Goal: Task Accomplishment & Management: Manage account settings

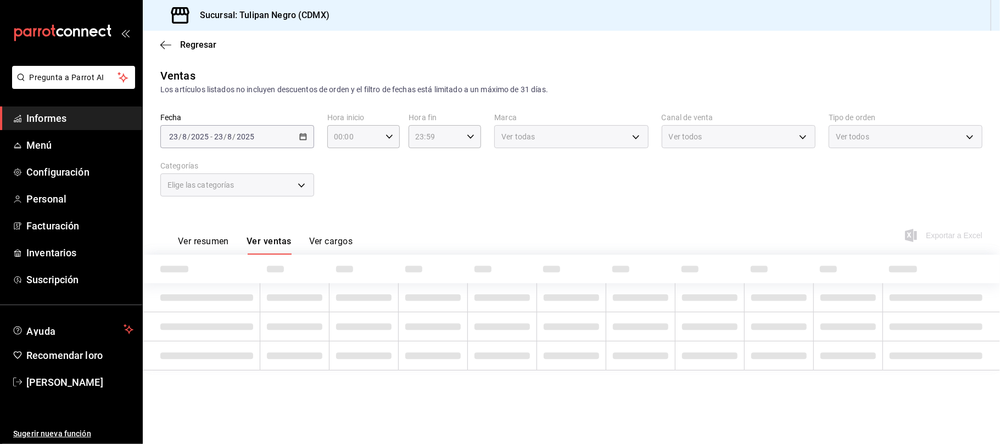
type input "1ea07888-3452-4afc-ad79-06ed92b7362a"
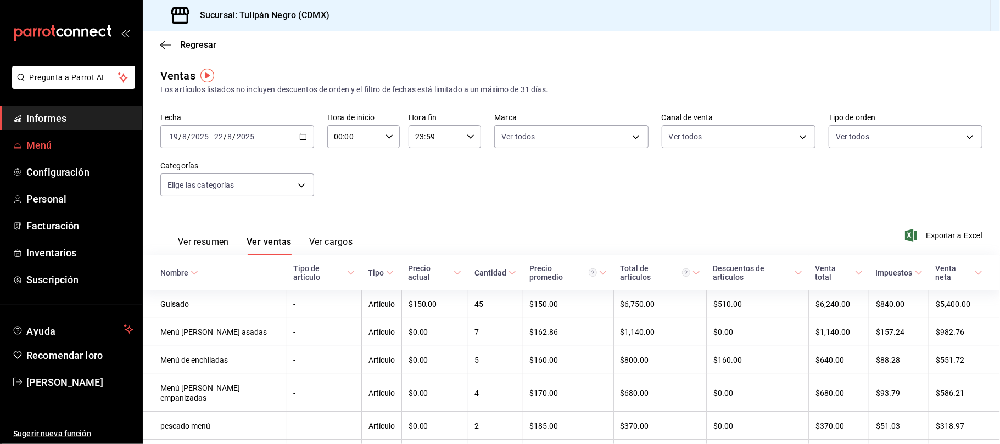
click at [55, 146] on span "Menú" at bounding box center [79, 145] width 107 height 15
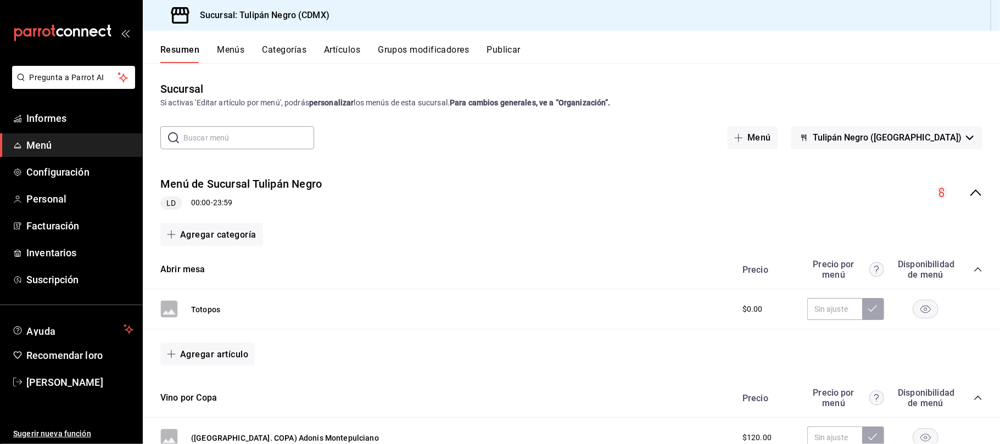
click at [334, 51] on font "Artículos" at bounding box center [342, 49] width 36 height 10
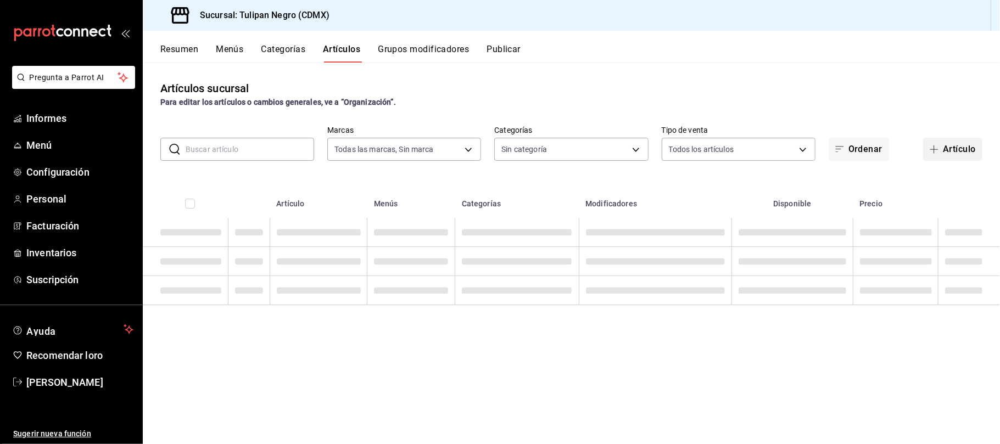
type input "02b478a3-6360-4822-a852-509f8d1e5124"
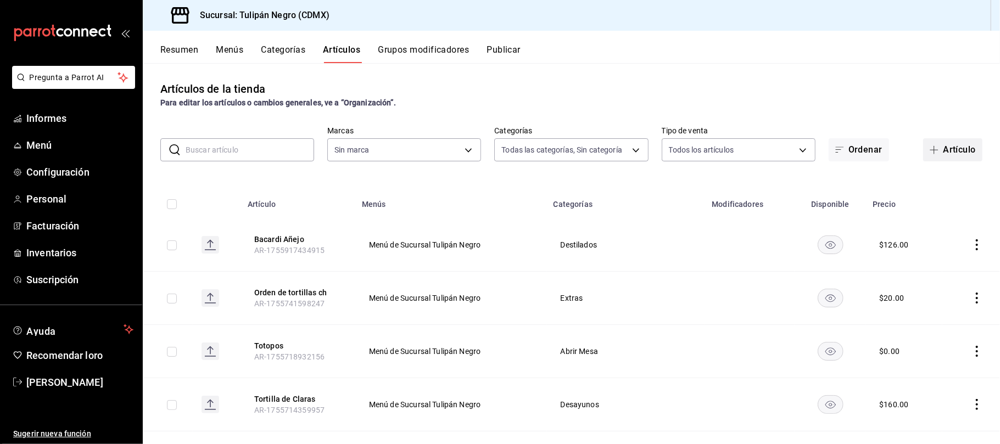
type input "7e9e007c-ebc9-45b2-8b13-0394ee6686bd,0b5aab52-02e1-4119-9acc-a791c5527926,4c5dc…"
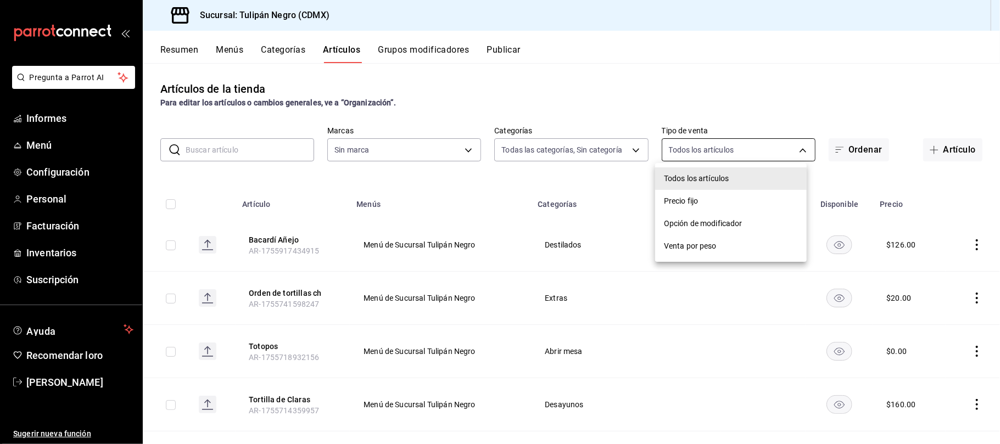
click at [802, 152] on body "Pregunta a Parrot AI Informes Menú Configuración Personal Facturación Inventari…" at bounding box center [500, 222] width 1000 height 444
click at [765, 78] on div at bounding box center [500, 222] width 1000 height 444
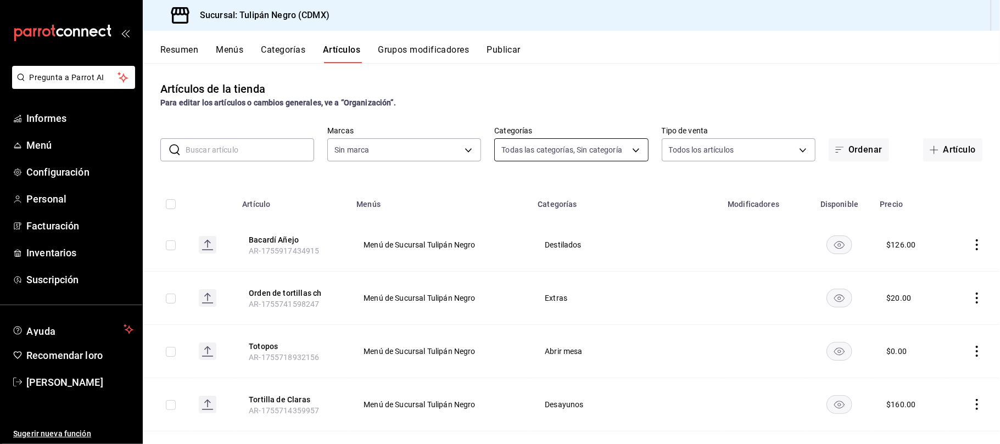
click at [631, 150] on body "Pregunta a Parrot AI Informes Menú Configuración Personal Facturación Inventari…" at bounding box center [500, 222] width 1000 height 444
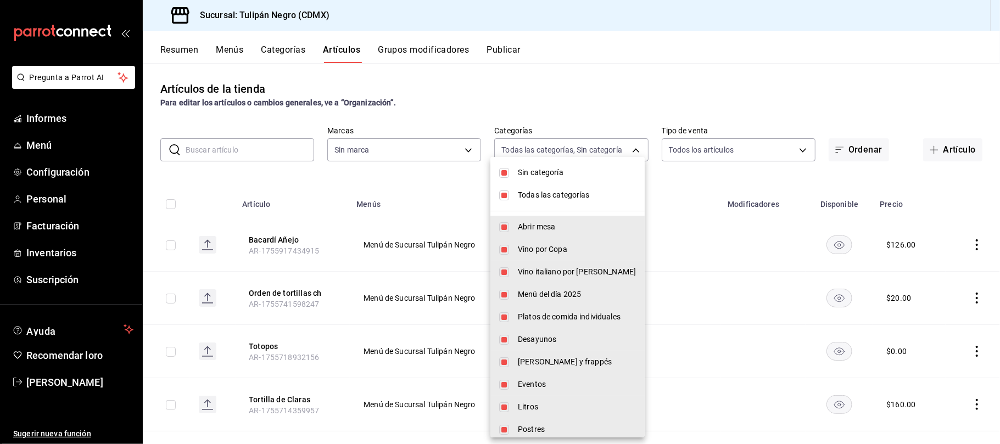
click at [506, 170] on input "checkbox" at bounding box center [504, 173] width 10 height 10
checkbox input "false"
click at [505, 198] on input "checkbox" at bounding box center [504, 196] width 10 height 10
checkbox input "false"
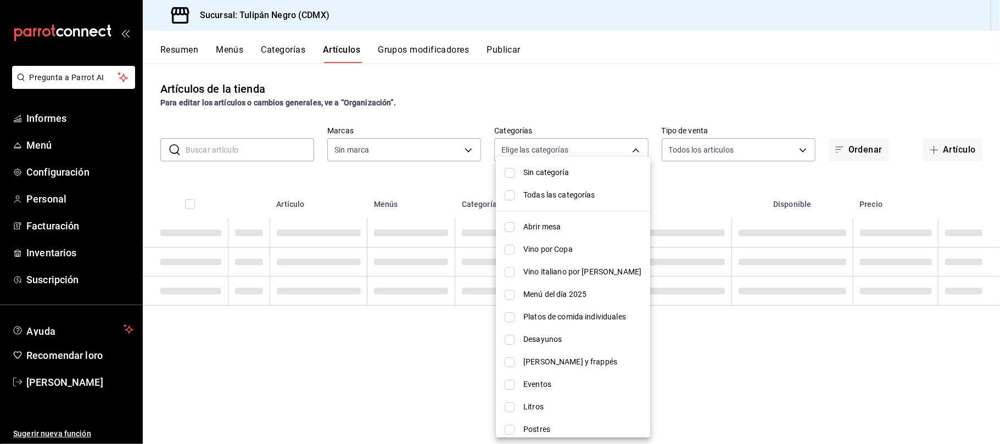
checkbox input "false"
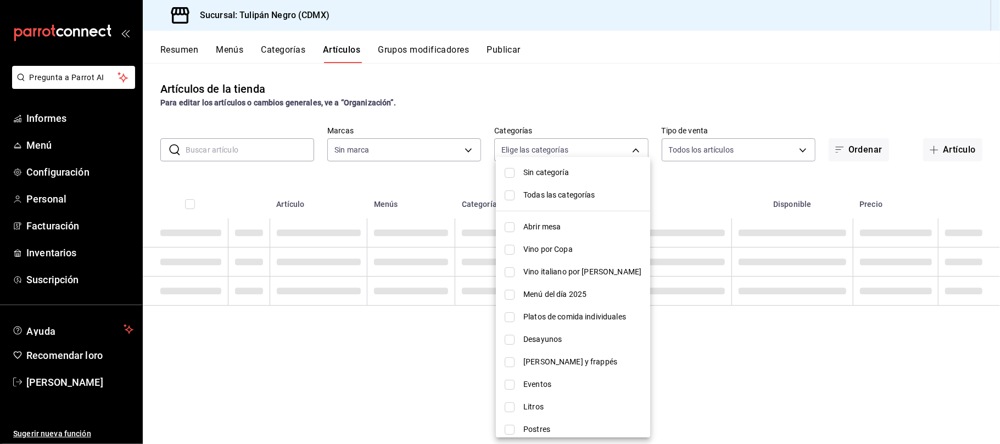
checkbox input "false"
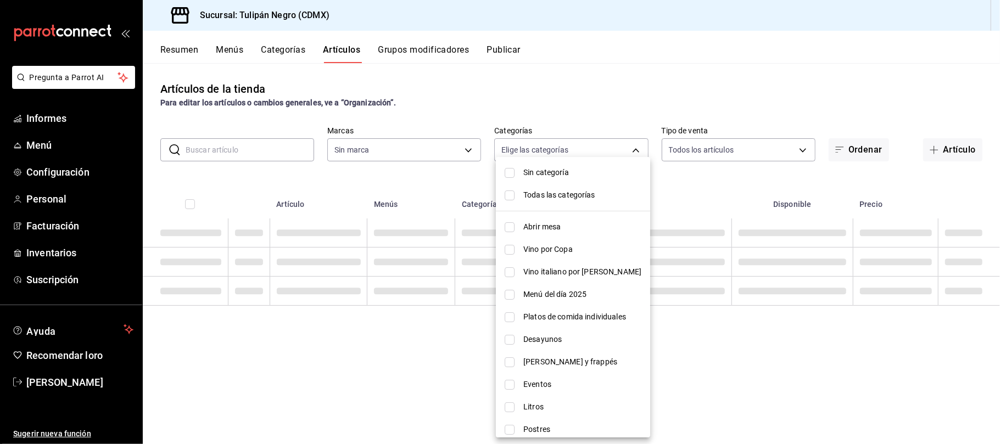
checkbox input "false"
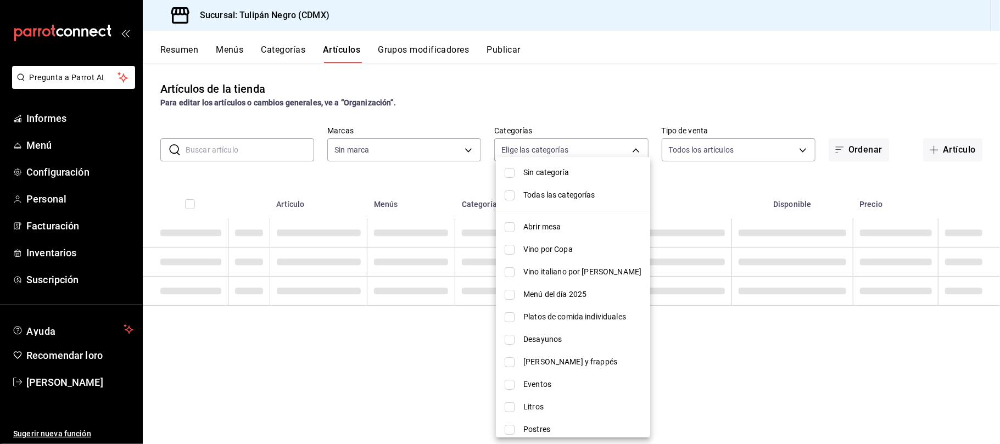
checkbox input "false"
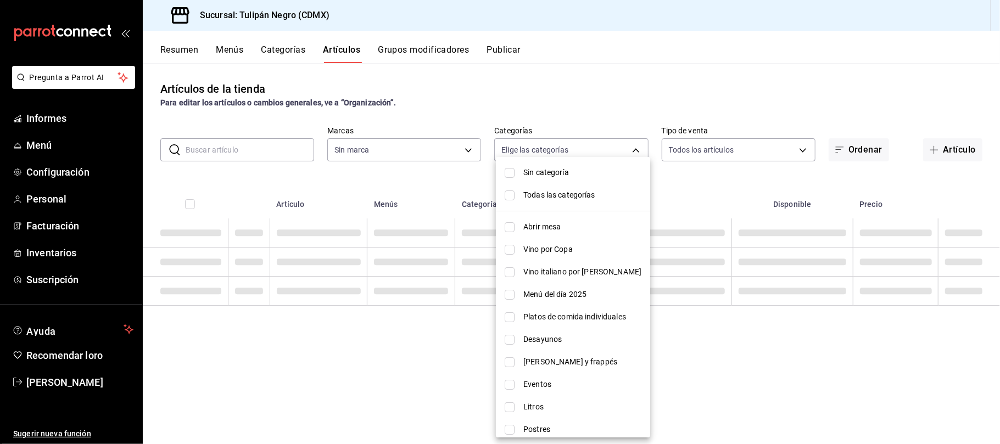
checkbox input "false"
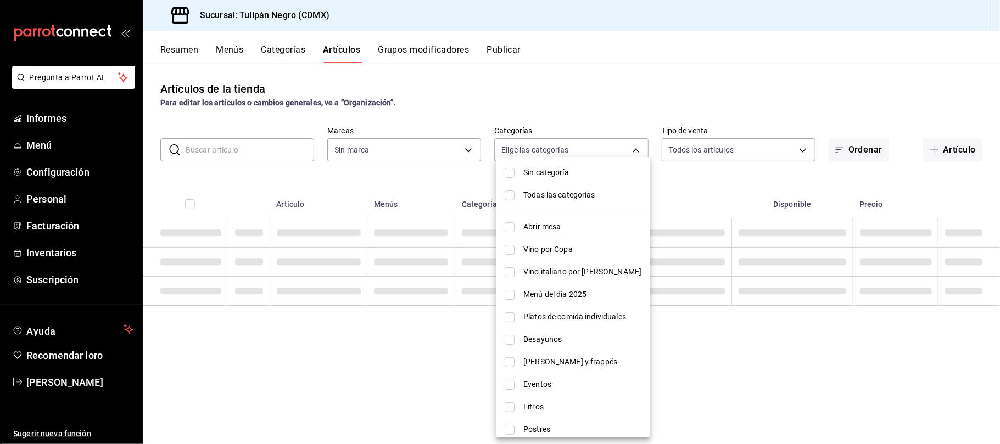
checkbox input "false"
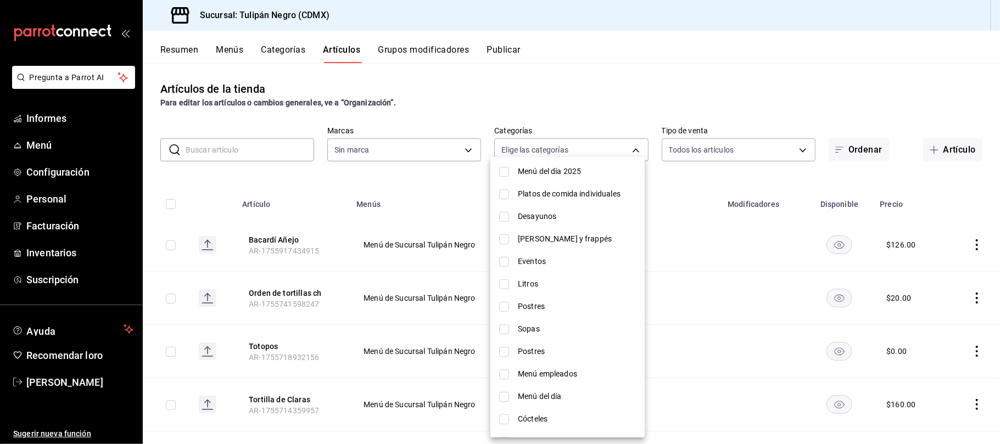
scroll to position [174, 0]
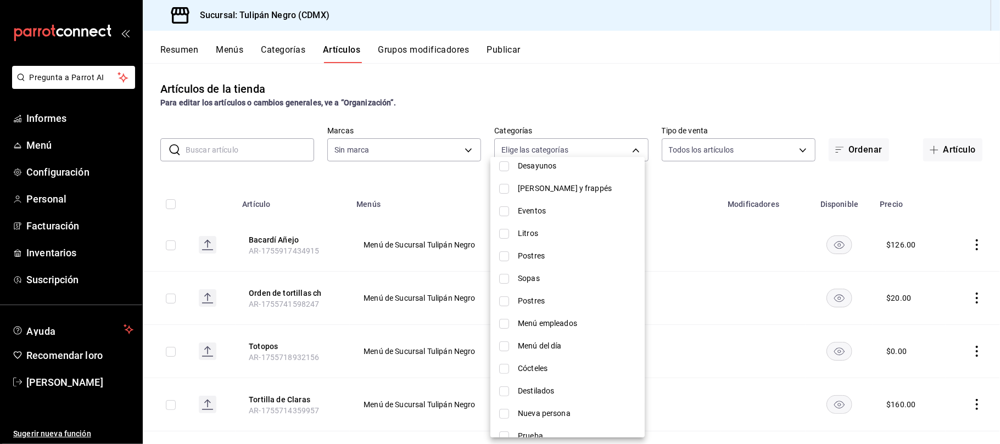
click at [541, 388] on font "Destilados" at bounding box center [536, 391] width 36 height 9
type input "aa9f9c44-16f3-48cc-889c-10896550d678"
checkbox input "true"
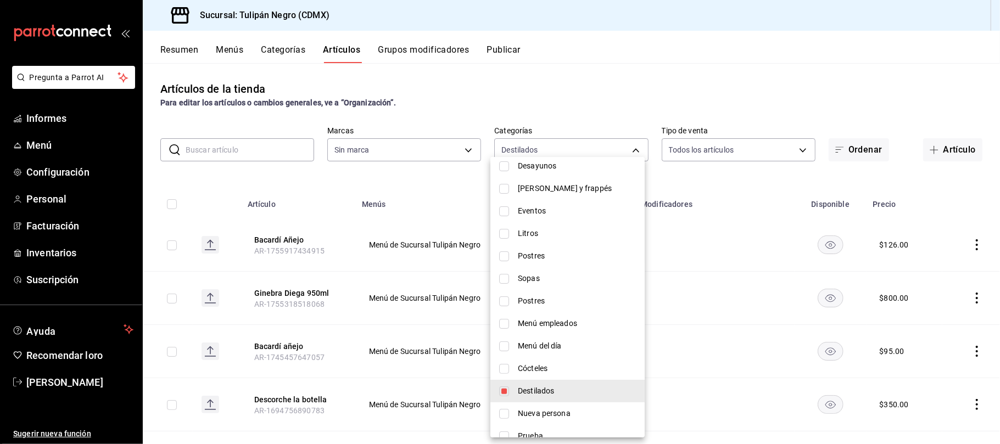
drag, startPoint x: 366, startPoint y: 192, endPoint x: 745, endPoint y: 247, distance: 382.9
click at [745, 247] on div at bounding box center [500, 222] width 1000 height 444
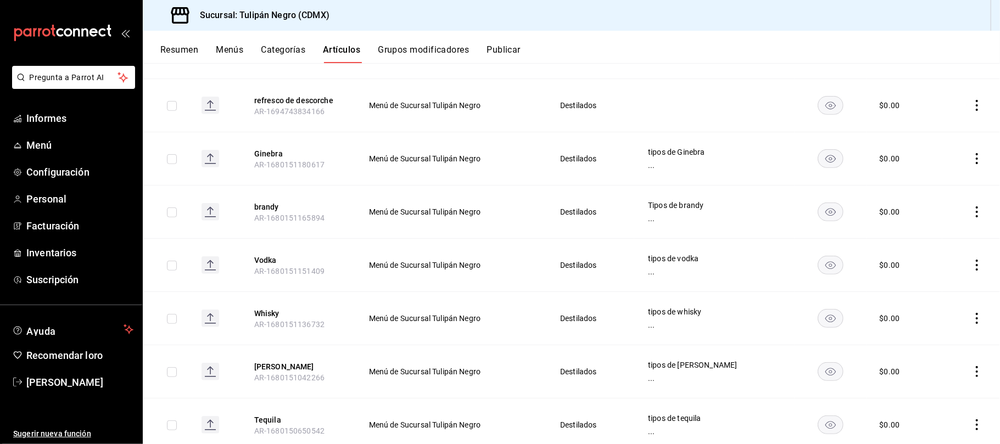
scroll to position [355, 0]
click at [976, 317] on icon "comportamiento" at bounding box center [977, 316] width 2 height 11
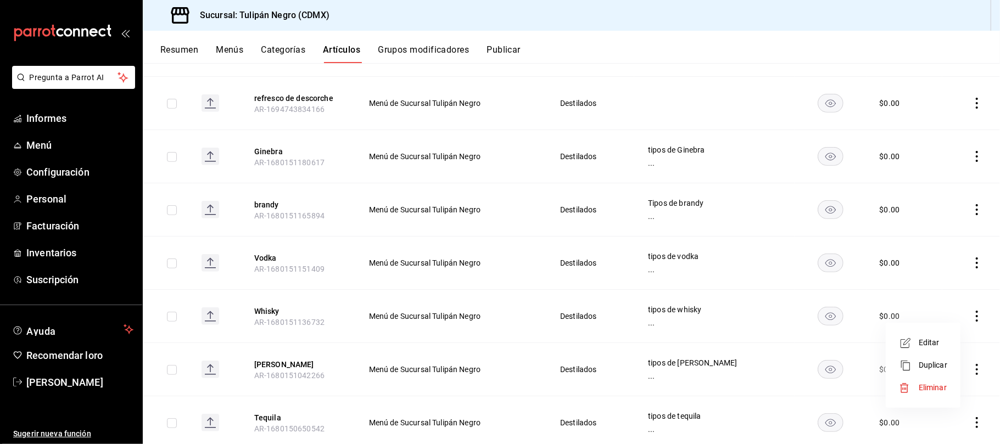
click at [929, 342] on font "Editar" at bounding box center [929, 342] width 21 height 9
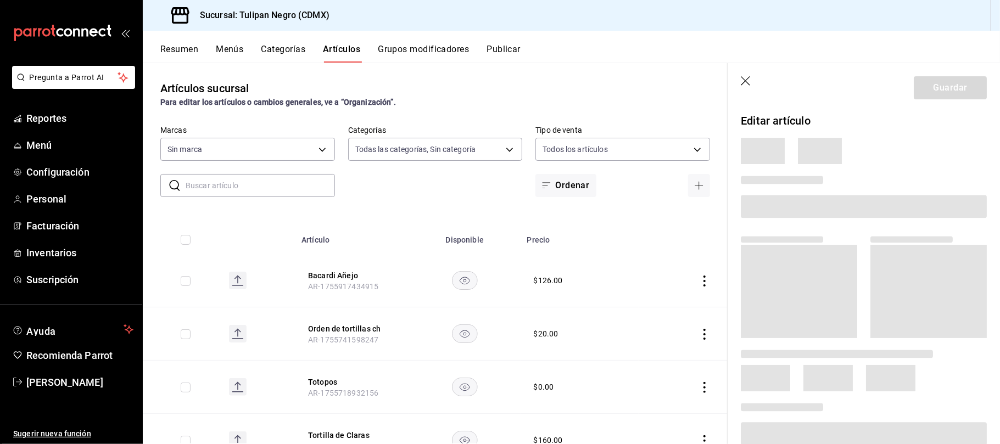
type input "7e9e007c-ebc9-45b2-8b13-0394ee6686bd,0b5aab52-02e1-4119-9acc-a791c5527926,4c5dc…"
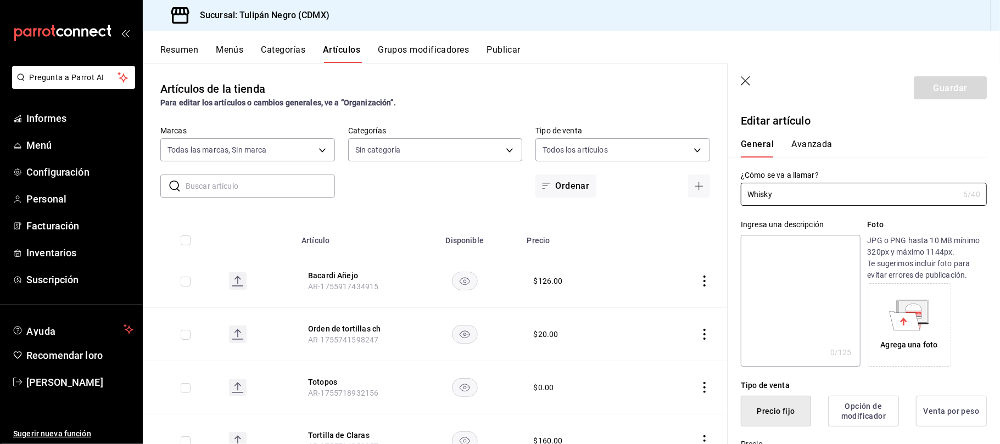
type input "02b478a3-6360-4822-a852-509f8d1e5124"
type input "$0.00"
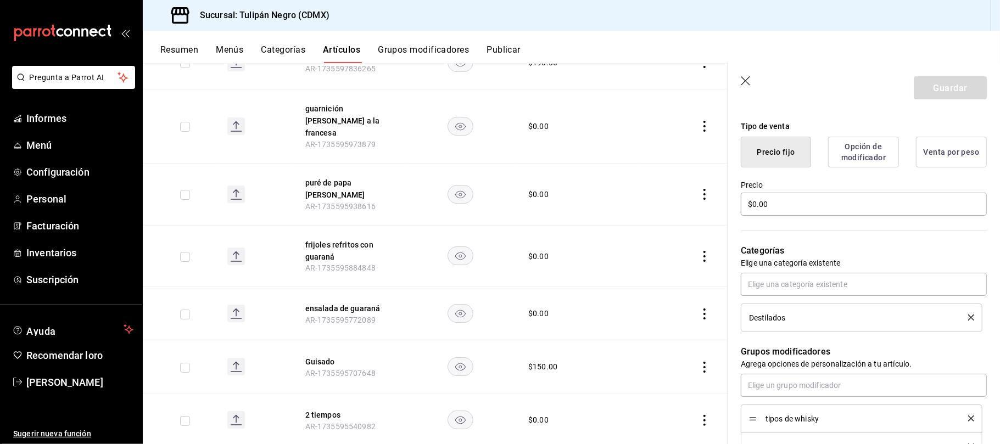
scroll to position [2830, 0]
click at [806, 91] on header "Guardar" at bounding box center [864, 85] width 272 height 45
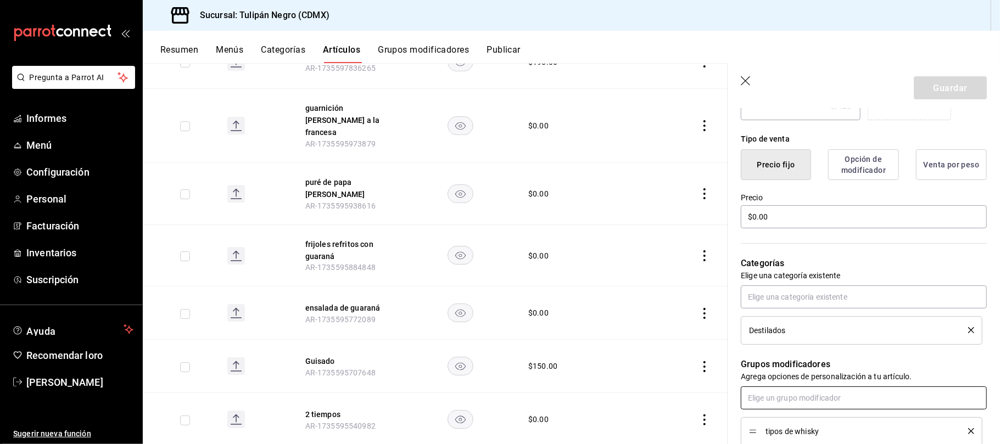
scroll to position [172, 0]
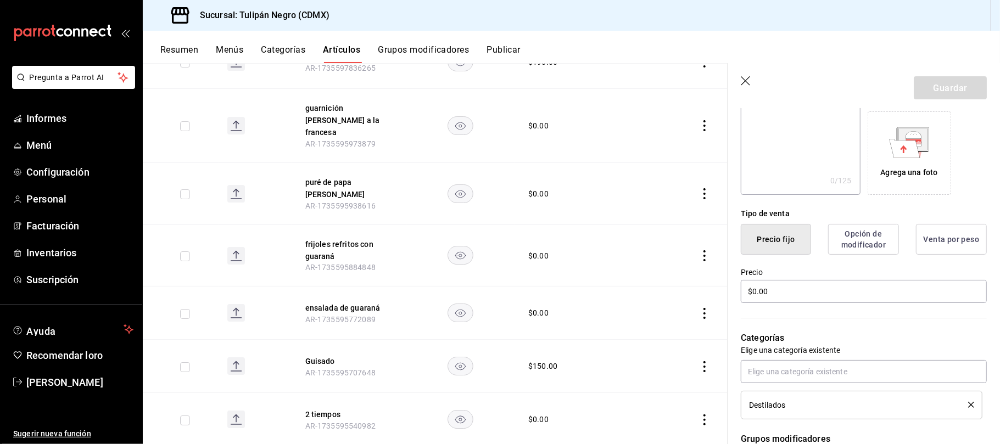
click at [870, 249] on font "Opción de modificador" at bounding box center [863, 239] width 44 height 19
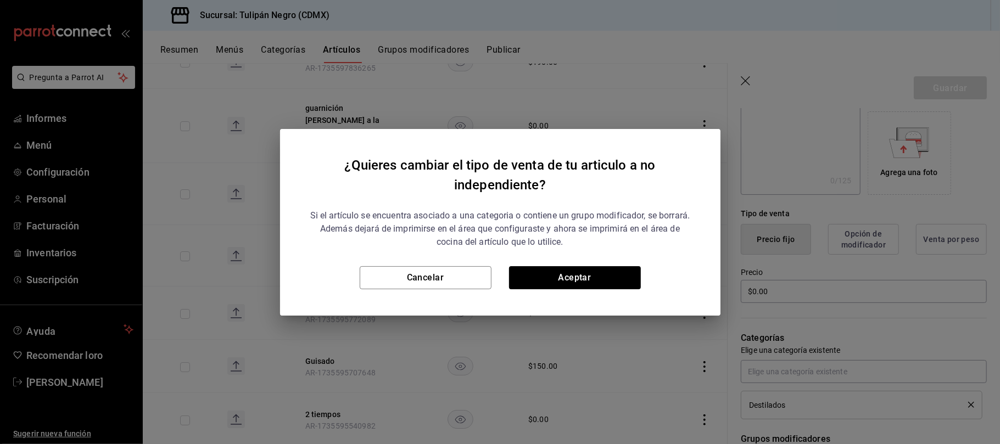
click at [767, 116] on div "¿Quieres cambiar el tipo de venta de tu articulo a no independiente? Si el artí…" at bounding box center [500, 222] width 1000 height 444
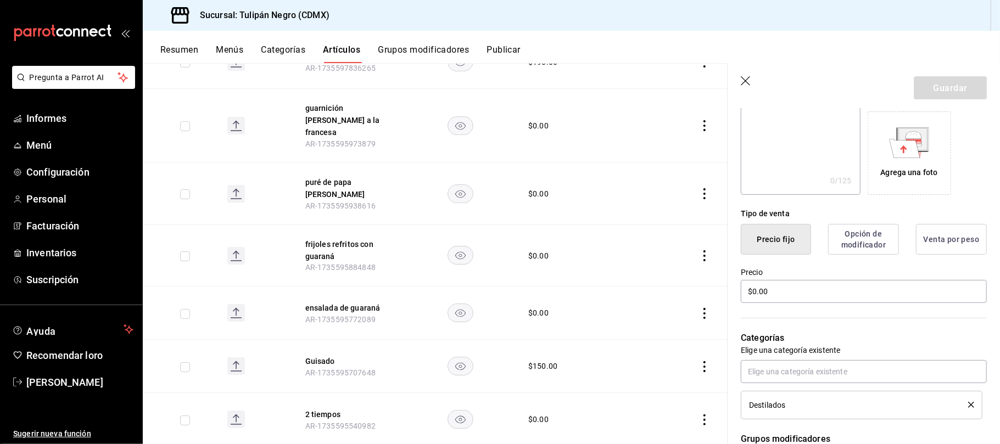
scroll to position [0, 0]
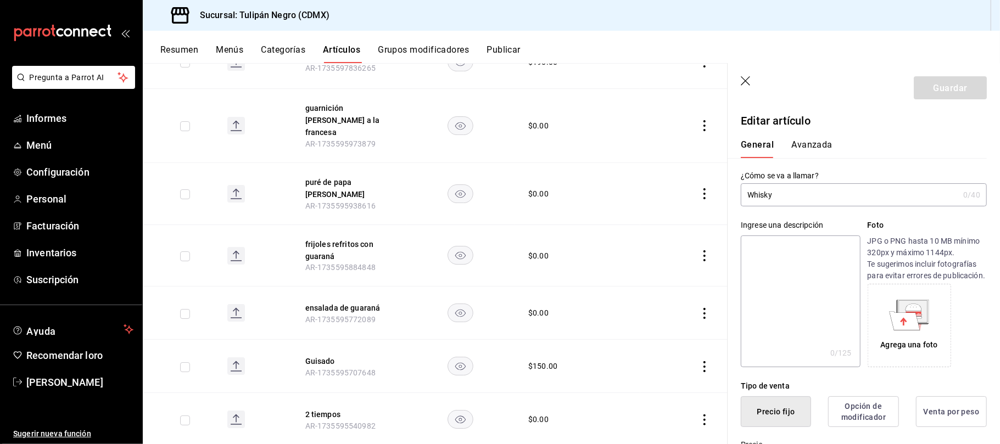
click at [817, 145] on font "Avanzada" at bounding box center [811, 144] width 41 height 10
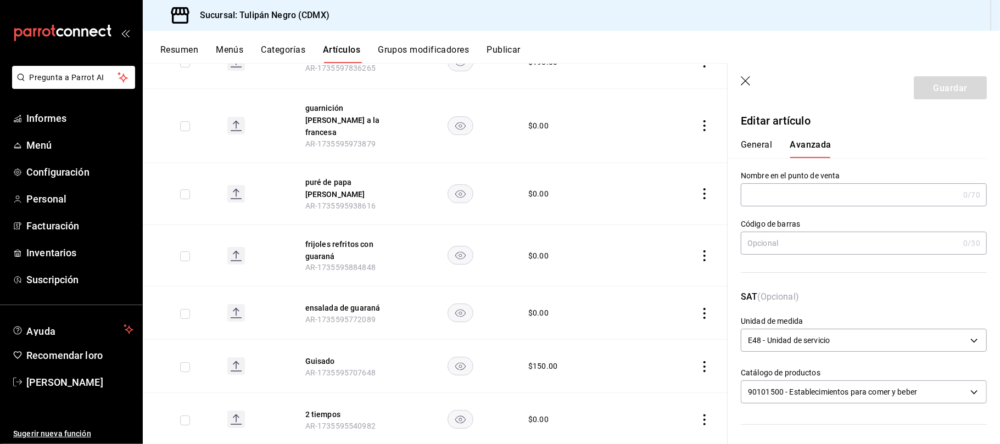
click at [805, 76] on header "Guardar" at bounding box center [864, 85] width 272 height 45
click at [747, 80] on icon "button" at bounding box center [746, 81] width 11 height 11
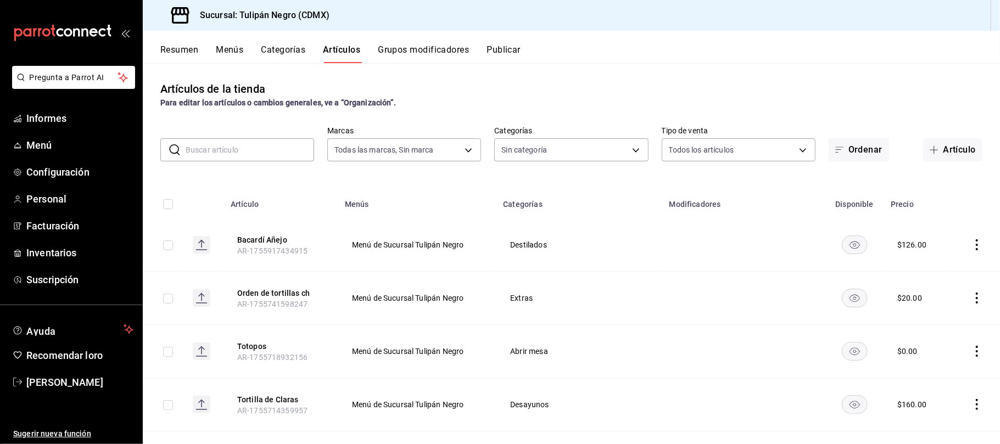
click at [281, 145] on input "text" at bounding box center [250, 150] width 129 height 22
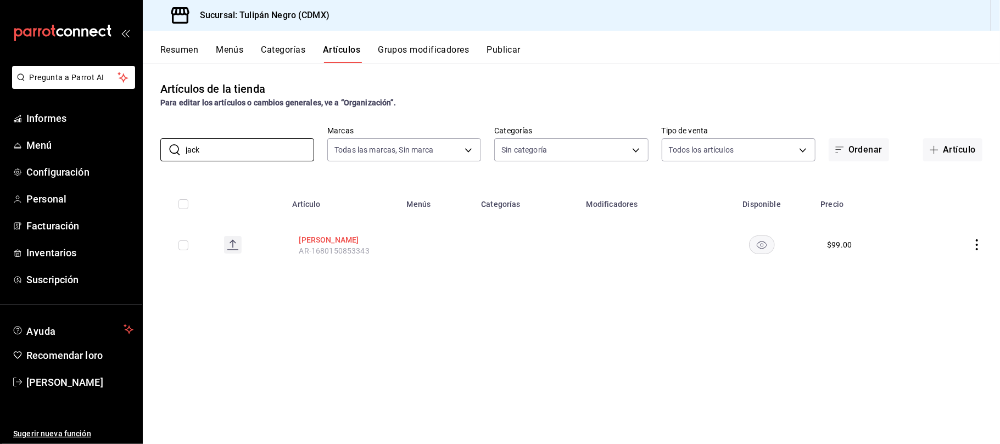
type input "jack"
click at [339, 233] on button "Jack Daniels" at bounding box center [343, 239] width 88 height 12
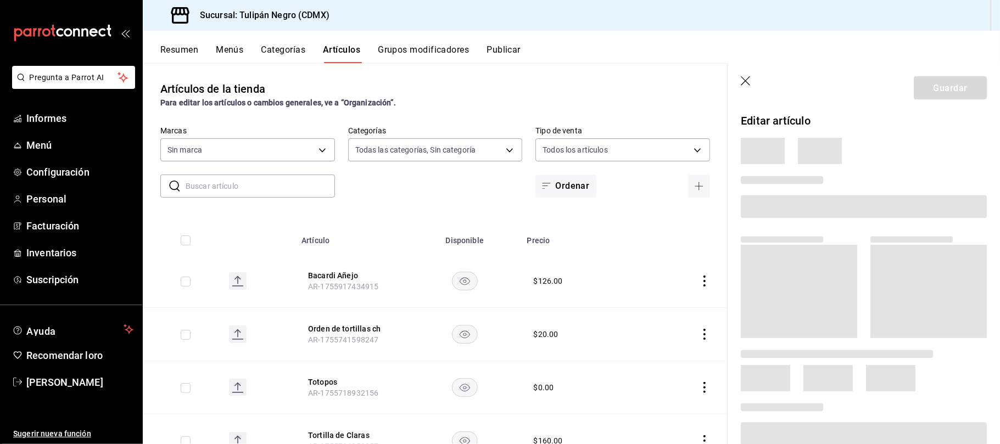
type input "7e9e007c-ebc9-45b2-8b13-0394ee6686bd,0b5aab52-02e1-4119-9acc-a791c5527926,4c5dc…"
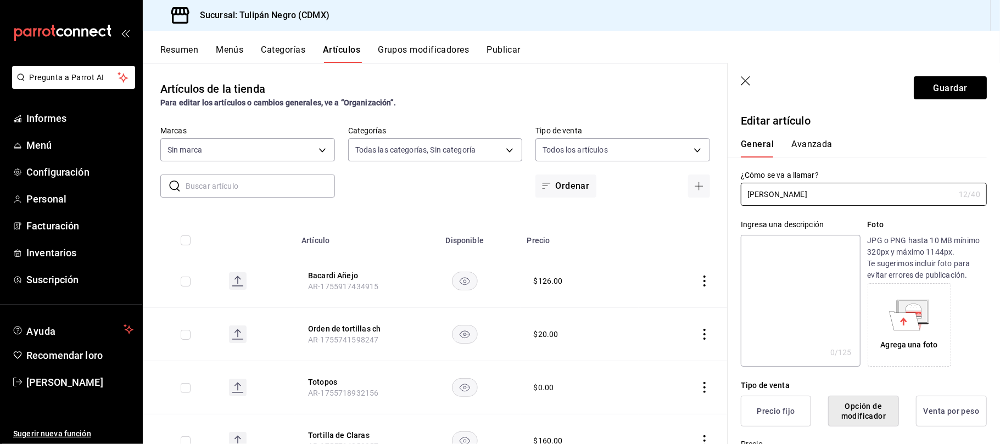
type input "02b478a3-6360-4822-a852-509f8d1e5124"
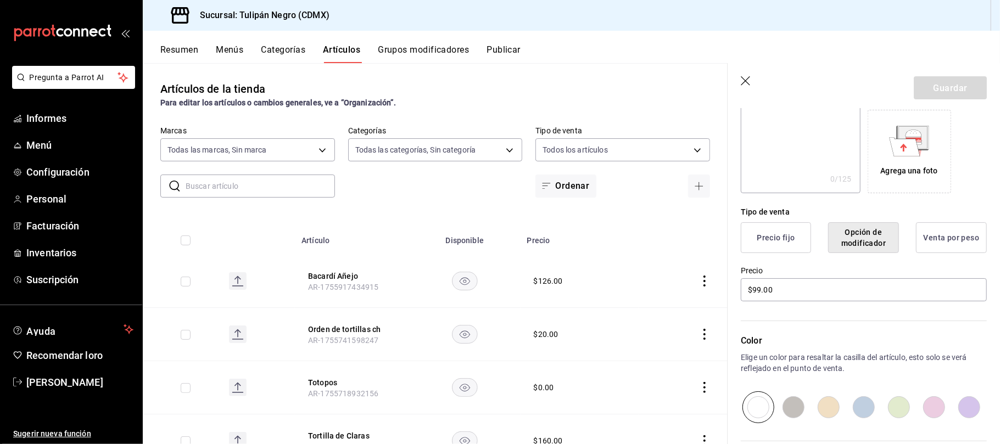
scroll to position [175, 0]
click at [758, 297] on input "$99.00" at bounding box center [864, 289] width 246 height 23
click at [760, 295] on input "$99.00" at bounding box center [864, 289] width 246 height 23
type input "$9.00"
type input "$126.00"
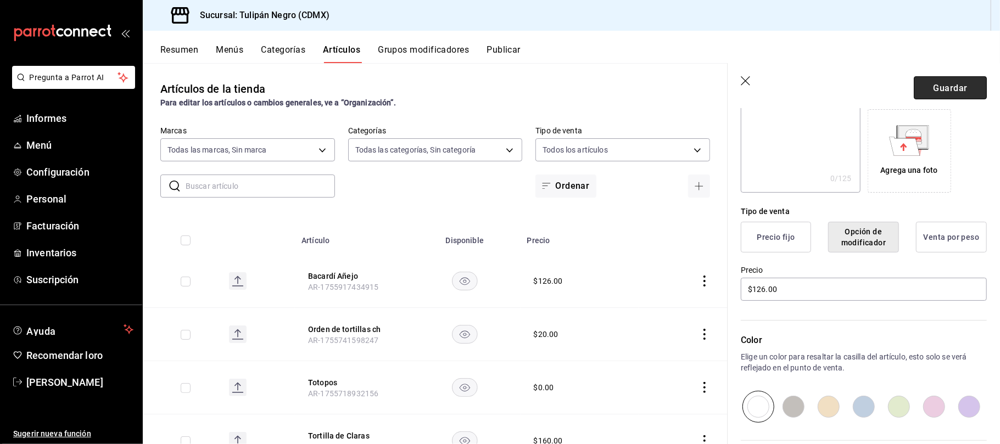
click at [916, 90] on button "Guardar" at bounding box center [950, 87] width 73 height 23
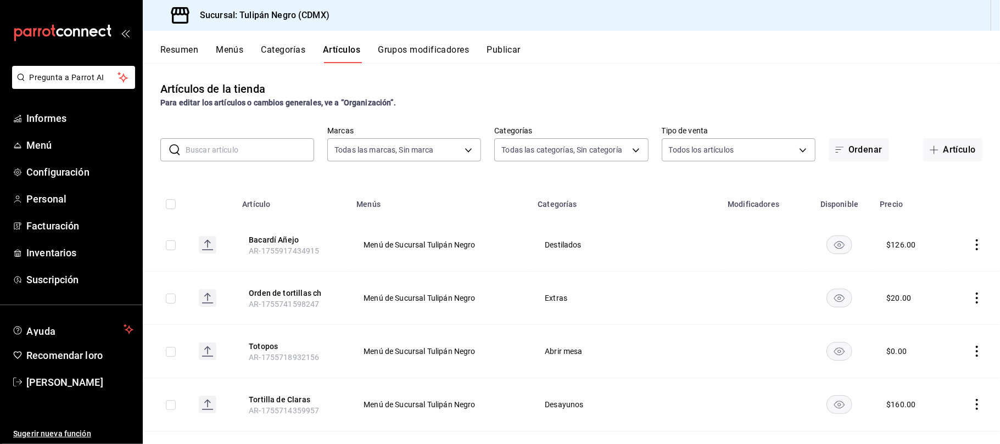
click at [650, 69] on div "Artículos de la tienda Para editar los artículos o cambios generales, ve a “Org…" at bounding box center [571, 253] width 857 height 381
click at [248, 152] on input "text" at bounding box center [250, 150] width 129 height 22
type input "jack"
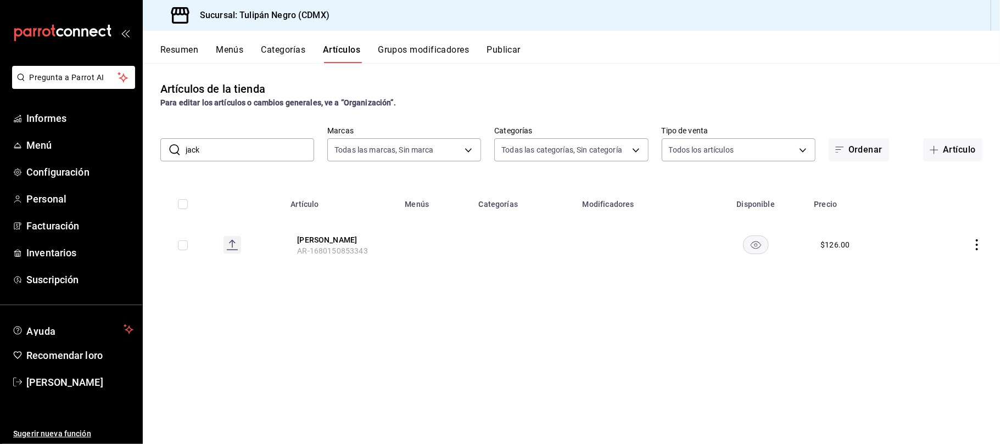
click at [977, 246] on icon "comportamiento" at bounding box center [976, 244] width 11 height 11
click at [976, 244] on div at bounding box center [500, 222] width 1000 height 444
click at [980, 235] on td at bounding box center [958, 245] width 83 height 53
click at [976, 243] on icon "comportamiento" at bounding box center [976, 244] width 11 height 11
click at [947, 272] on font "Editar" at bounding box center [940, 270] width 21 height 9
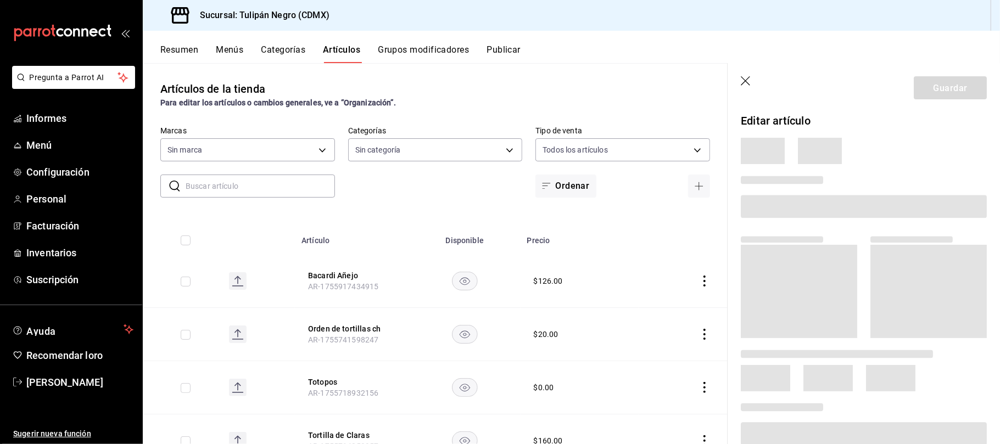
type input "7e9e007c-ebc9-45b2-8b13-0394ee6686bd,0b5aab52-02e1-4119-9acc-a791c5527926,4c5dc…"
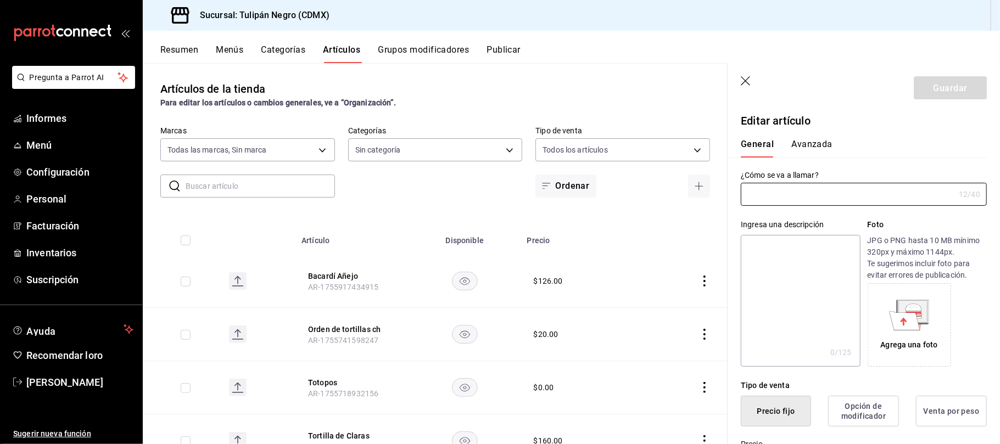
type input "02b478a3-6360-4822-a852-509f8d1e5124"
type input "[PERSON_NAME]"
type input "AR-1680150853343"
type input "$126.00"
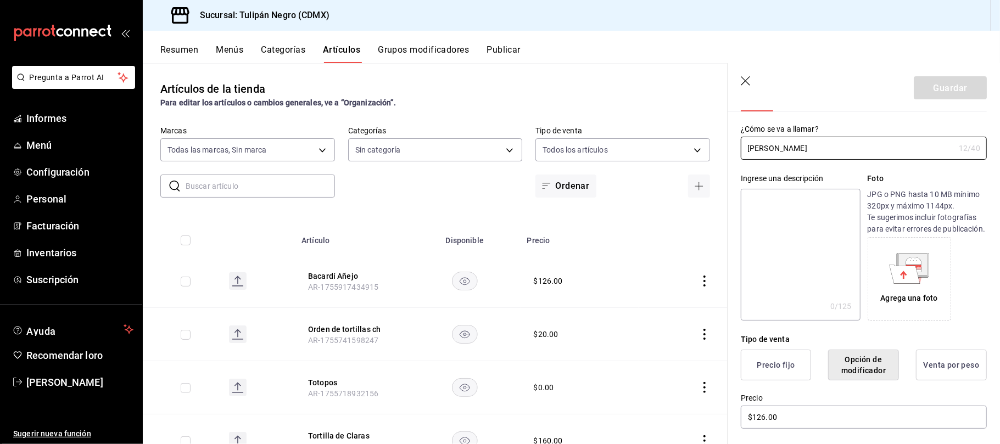
scroll to position [46, 0]
click at [839, 154] on input "Jack Daniels" at bounding box center [848, 149] width 214 height 22
type input "Jack Daniels"
click at [938, 82] on button "Guardar" at bounding box center [950, 87] width 73 height 23
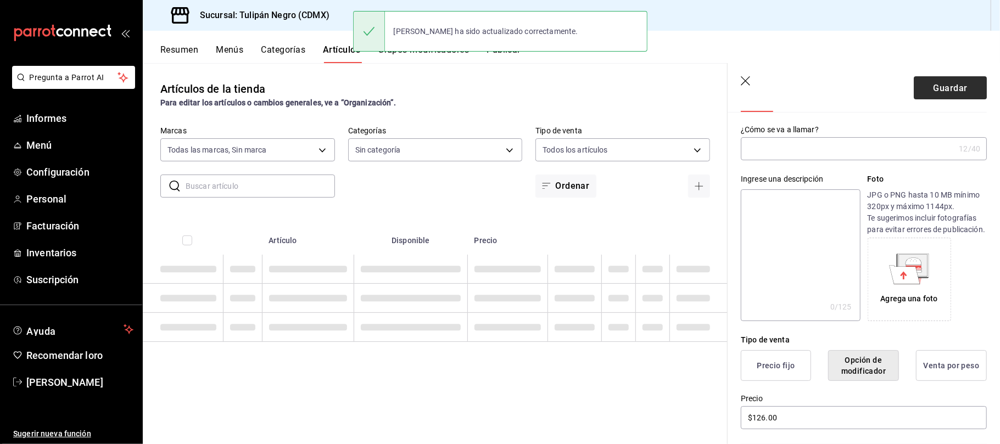
click at [938, 82] on div "Guardar" at bounding box center [950, 87] width 73 height 23
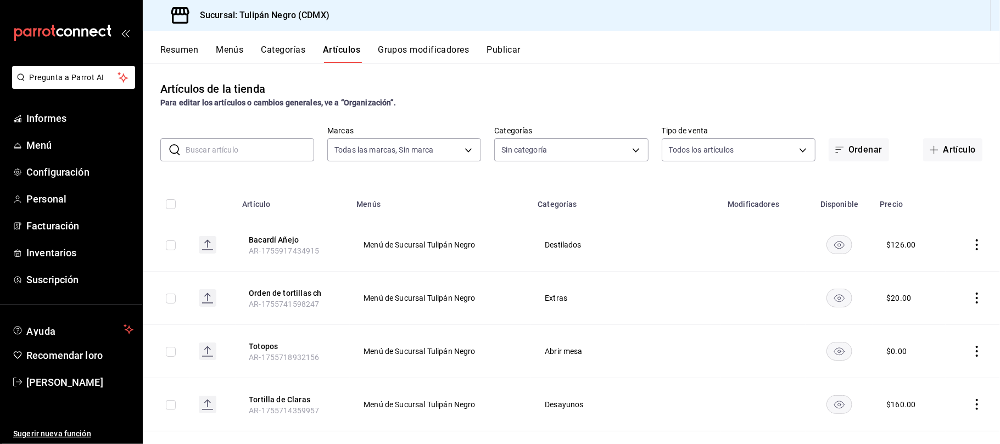
click at [289, 47] on font "Categorías" at bounding box center [283, 49] width 44 height 10
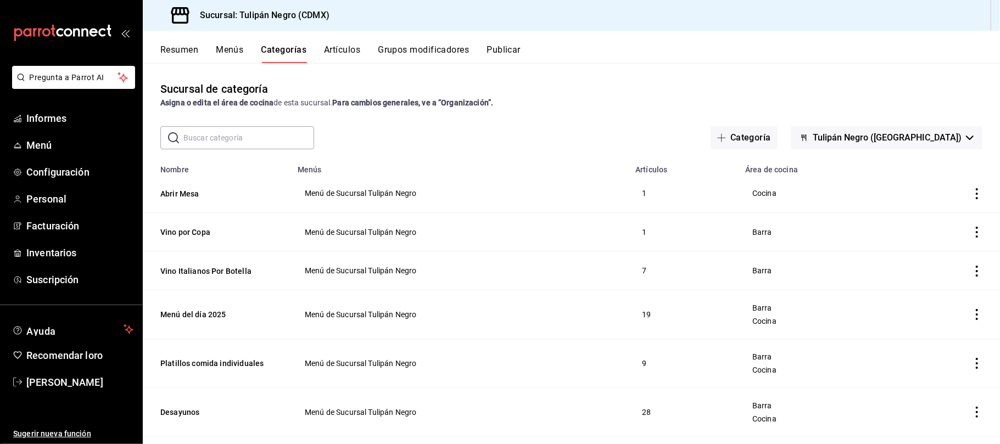
click at [266, 141] on input "text" at bounding box center [248, 138] width 131 height 22
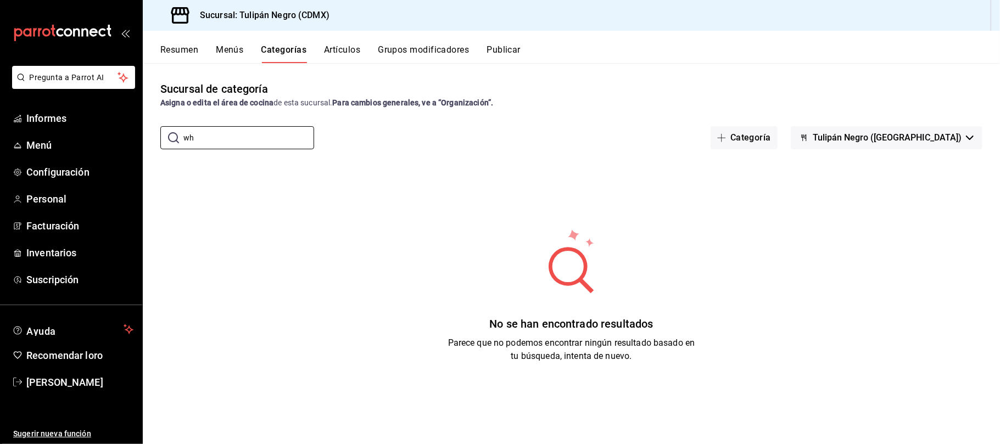
type input "w"
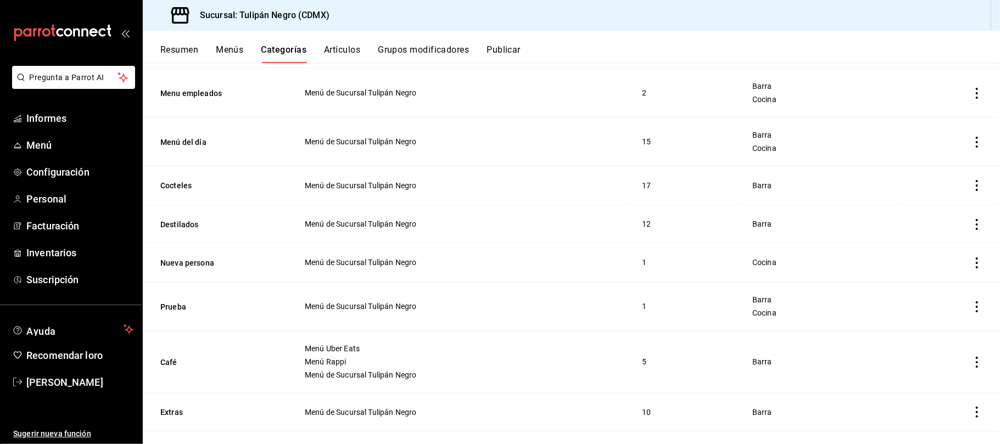
scroll to position [622, 0]
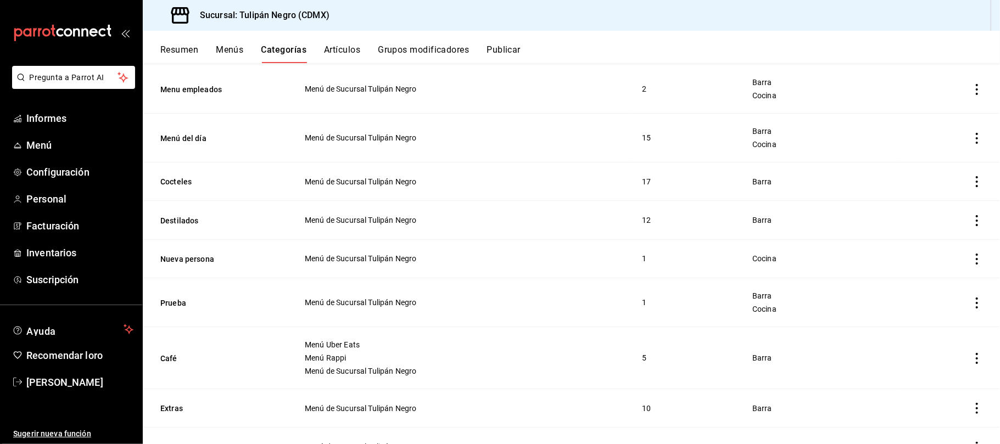
click at [971, 226] on icon "actions" at bounding box center [976, 220] width 11 height 11
click at [937, 240] on li "Editar" at bounding box center [923, 247] width 66 height 23
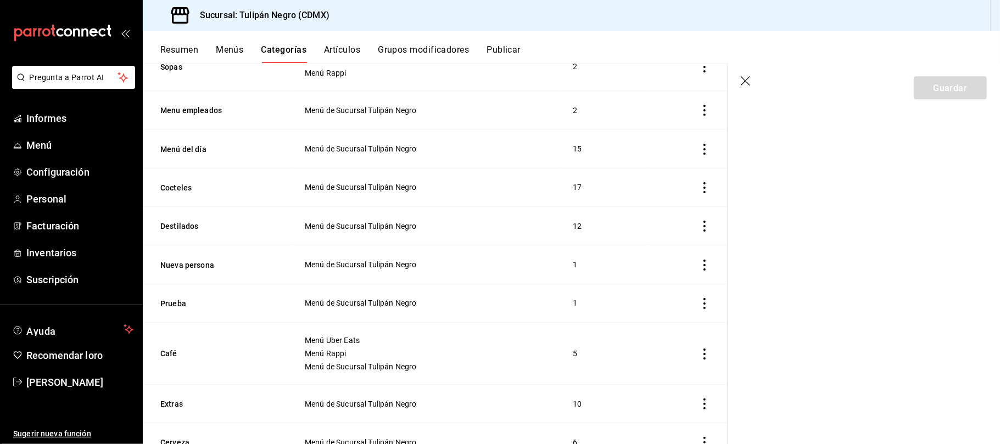
scroll to position [572, 0]
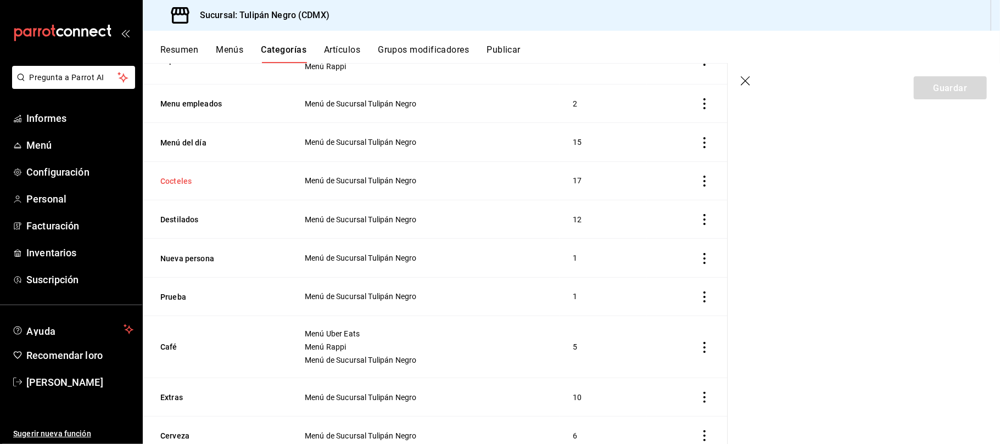
click at [183, 187] on button "Cocteles" at bounding box center [215, 181] width 110 height 11
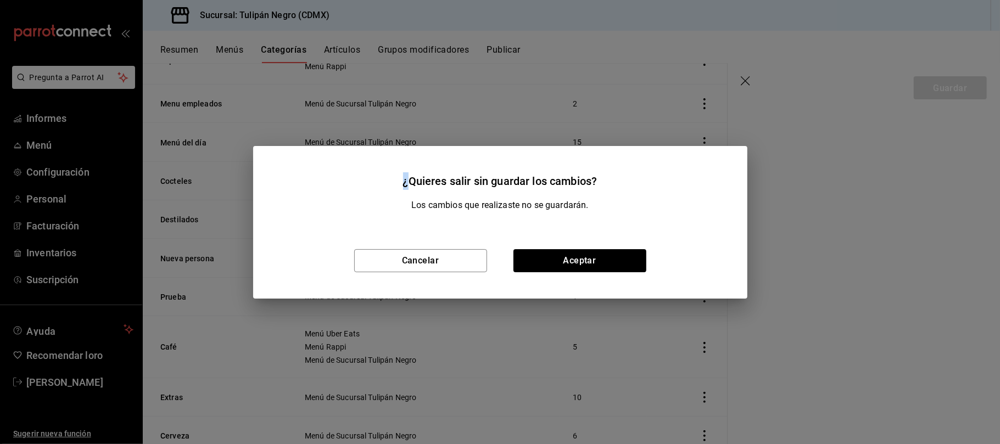
click at [183, 187] on div "¿Quieres salir sin guardar los cambios? Los cambios que realizaste no se guarda…" at bounding box center [500, 222] width 1000 height 444
click at [602, 265] on button "Aceptar" at bounding box center [579, 260] width 133 height 23
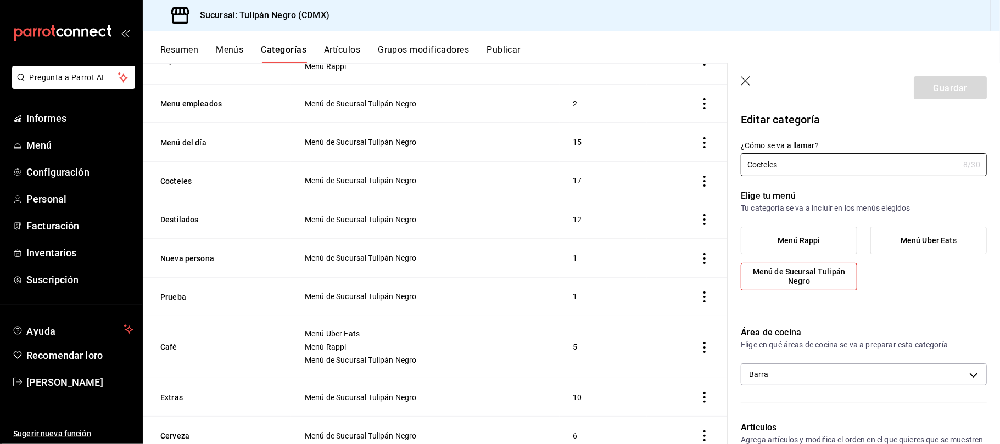
scroll to position [2, 0]
click at [750, 77] on icon "button" at bounding box center [746, 81] width 11 height 11
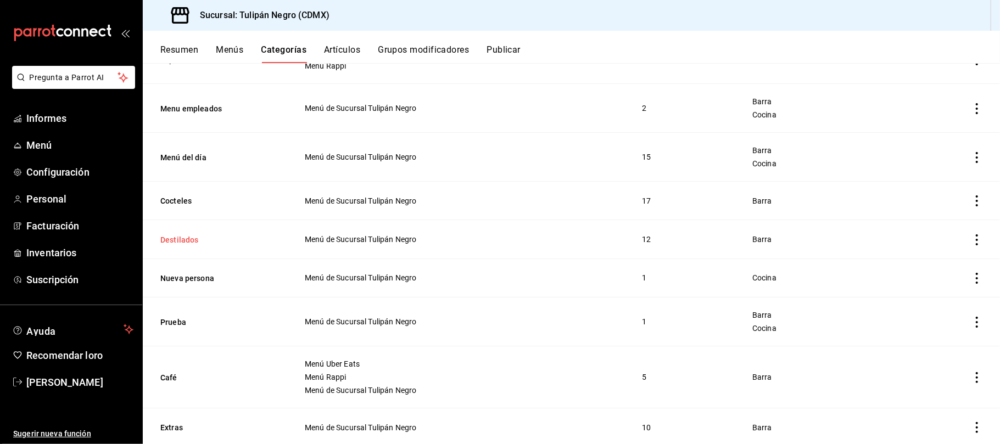
click at [194, 244] on button "Destilados" at bounding box center [215, 239] width 110 height 11
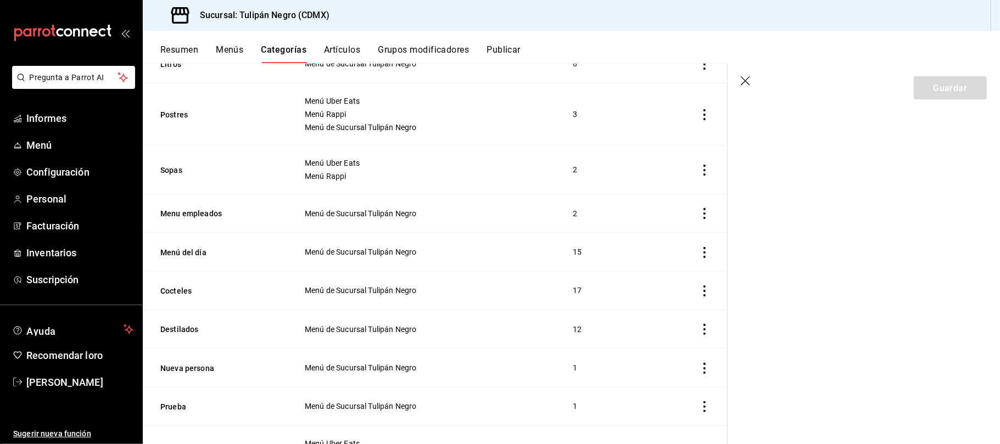
scroll to position [464, 0]
click at [185, 324] on button "Destilados" at bounding box center [215, 327] width 110 height 11
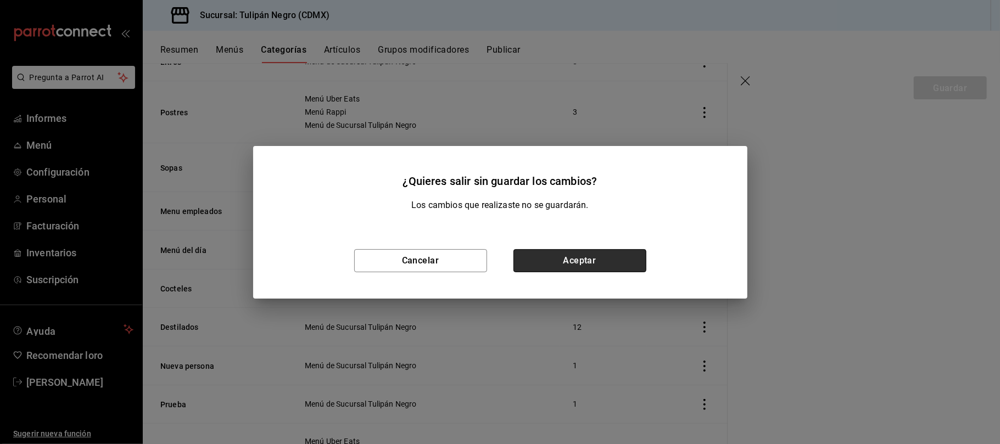
click at [560, 257] on button "Aceptar" at bounding box center [579, 260] width 133 height 23
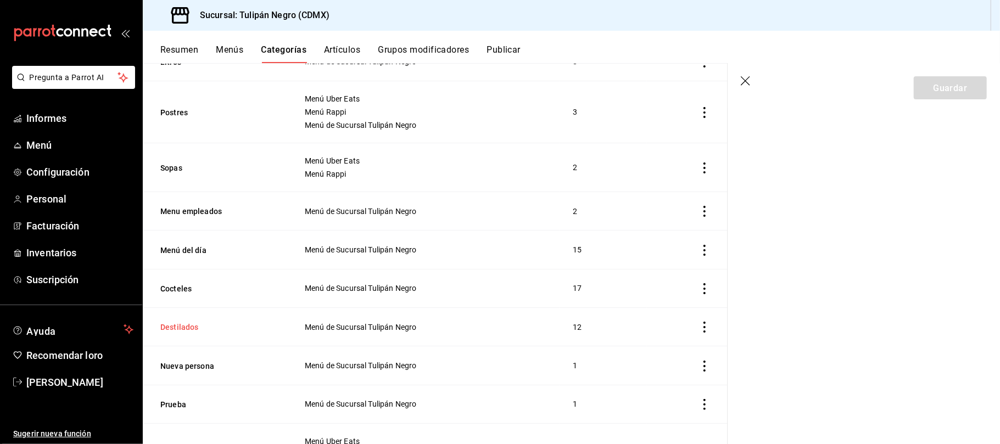
click at [185, 327] on button "Destilados" at bounding box center [215, 327] width 110 height 11
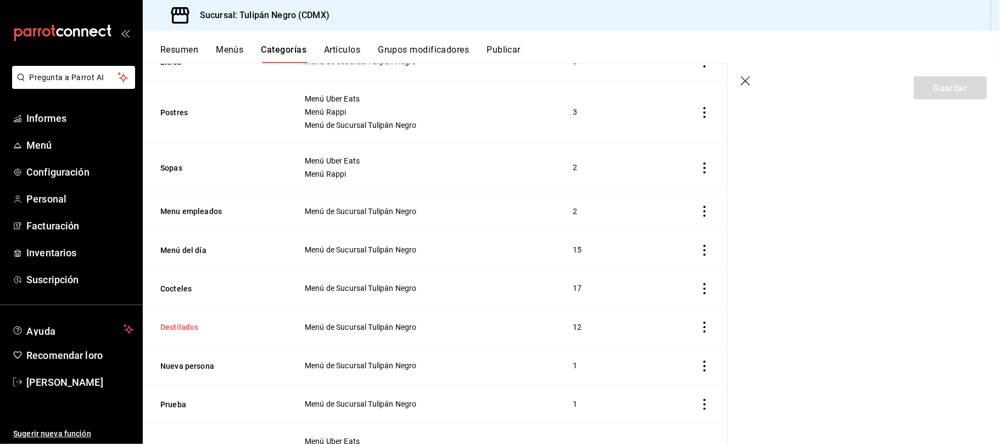
click at [185, 327] on button "Destilados" at bounding box center [215, 327] width 110 height 11
click at [182, 325] on button "Destilados" at bounding box center [215, 327] width 110 height 11
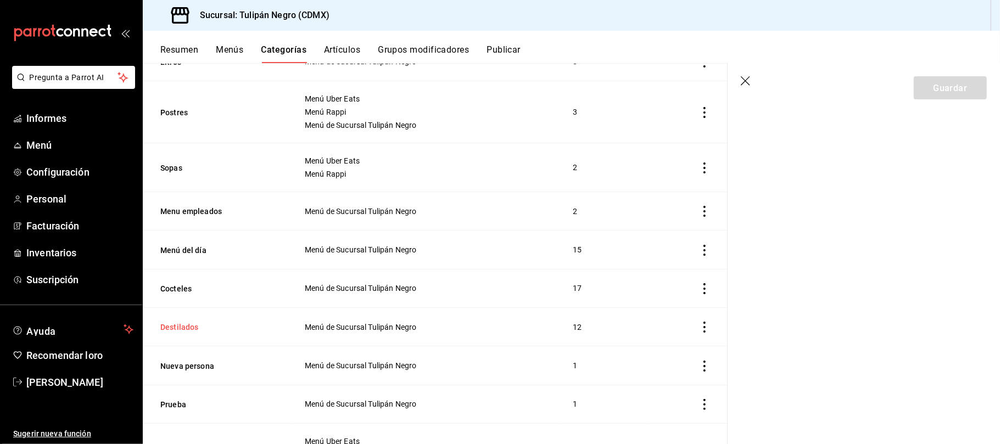
click at [182, 325] on button "Destilados" at bounding box center [215, 327] width 110 height 11
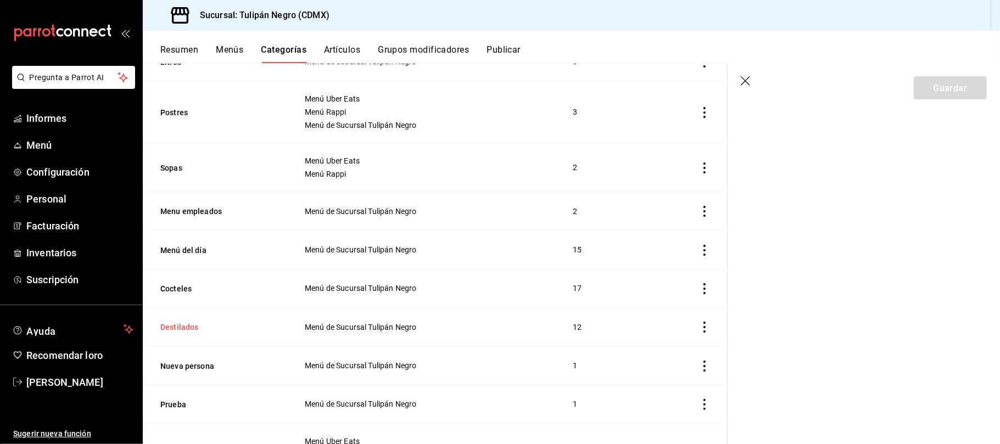
click at [182, 325] on button "Destilados" at bounding box center [215, 327] width 110 height 11
click at [185, 327] on button "Destilados" at bounding box center [215, 327] width 110 height 11
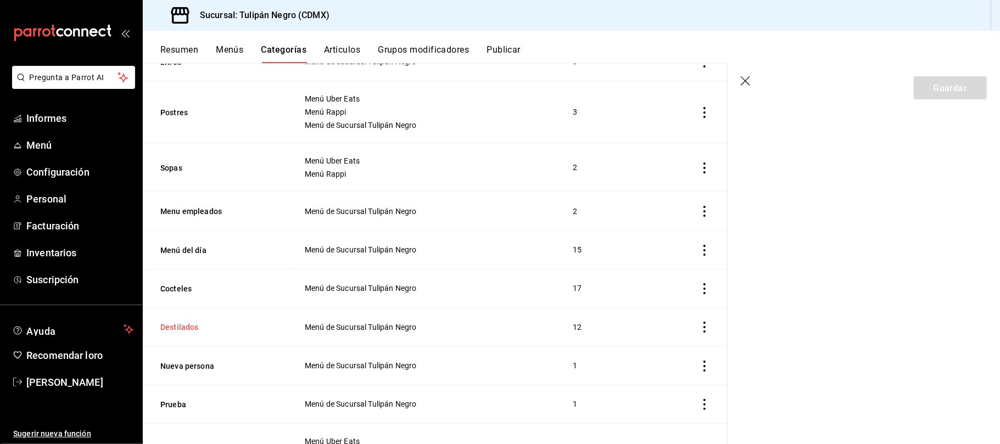
click at [185, 327] on button "Destilados" at bounding box center [215, 327] width 110 height 11
click at [699, 330] on icon "actions" at bounding box center [704, 327] width 11 height 11
click at [651, 355] on font "Editar" at bounding box center [656, 353] width 21 height 9
click at [186, 328] on button "Destilados" at bounding box center [215, 327] width 110 height 11
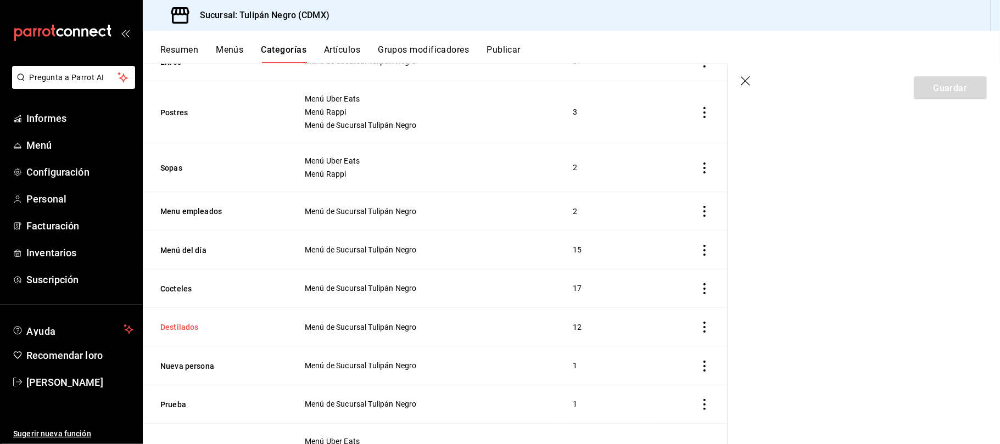
click at [186, 328] on button "Destilados" at bounding box center [215, 327] width 110 height 11
click at [699, 332] on icon "actions" at bounding box center [704, 327] width 11 height 11
click at [649, 355] on font "Editar" at bounding box center [656, 353] width 21 height 9
click at [183, 331] on button "Destilados" at bounding box center [215, 327] width 110 height 11
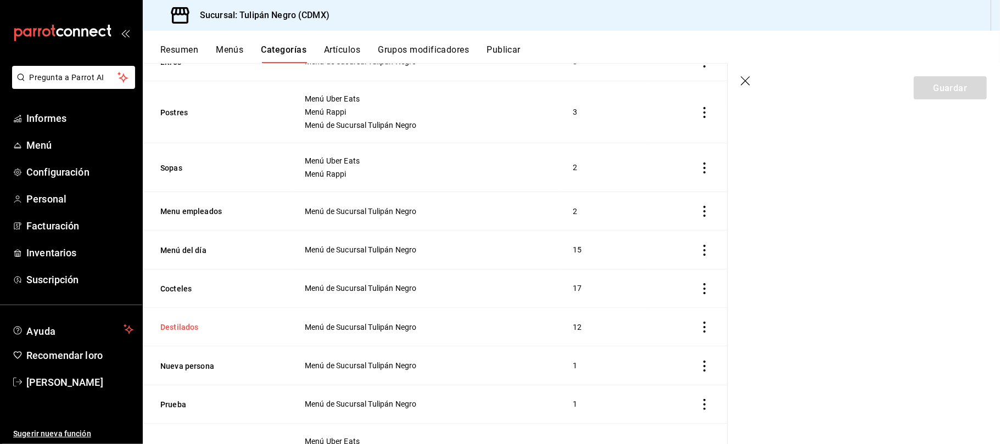
click at [183, 331] on button "Destilados" at bounding box center [215, 327] width 110 height 11
click at [183, 328] on button "Destilados" at bounding box center [215, 327] width 110 height 11
drag, startPoint x: 177, startPoint y: 320, endPoint x: 178, endPoint y: 331, distance: 11.1
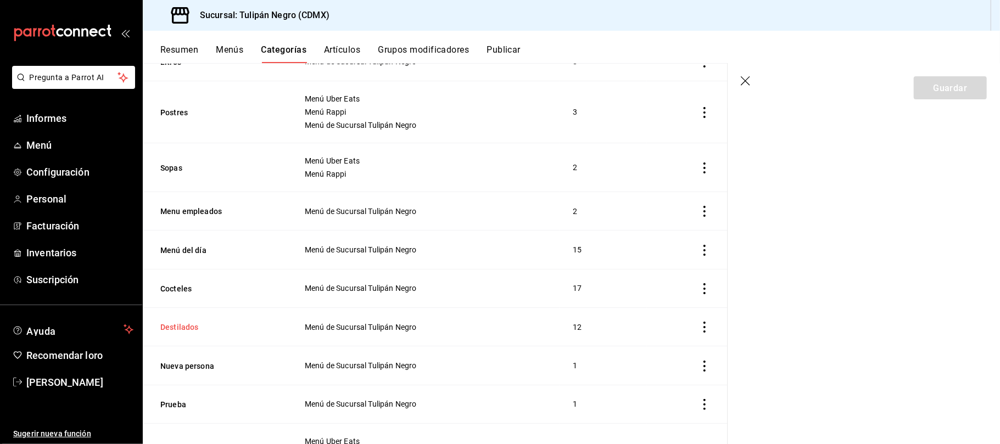
click at [178, 331] on th "Destilados" at bounding box center [217, 327] width 148 height 38
click at [178, 331] on button "Destilados" at bounding box center [215, 327] width 110 height 11
click at [699, 327] on icon "actions" at bounding box center [704, 327] width 11 height 11
click at [645, 348] on div at bounding box center [637, 353] width 20 height 13
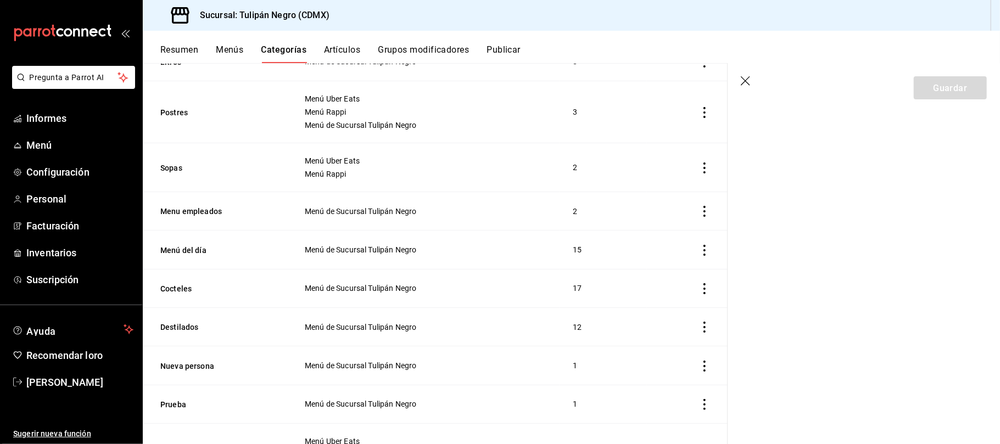
click at [699, 330] on icon "actions" at bounding box center [704, 327] width 11 height 11
click at [692, 330] on div at bounding box center [500, 222] width 1000 height 444
click at [699, 330] on icon "actions" at bounding box center [704, 327] width 11 height 11
click at [652, 353] on font "Editar" at bounding box center [656, 353] width 21 height 9
click at [743, 82] on icon "button" at bounding box center [746, 81] width 11 height 11
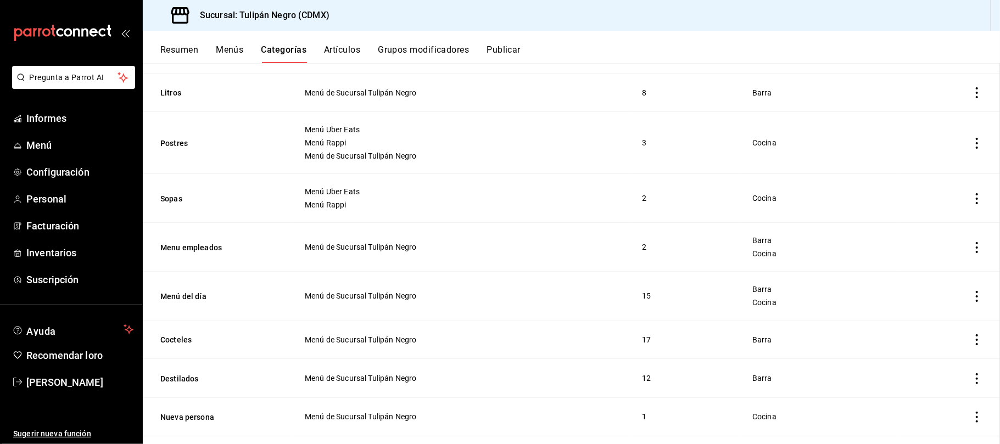
scroll to position [495, 0]
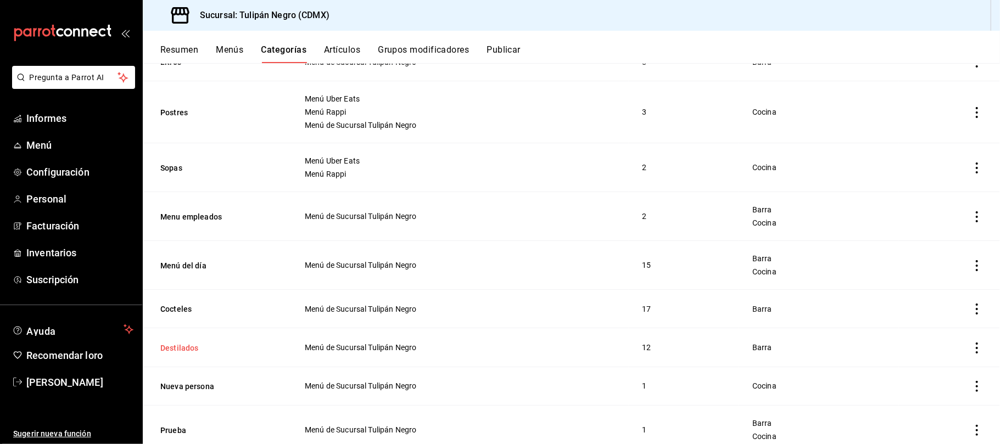
click at [178, 354] on button "Destilados" at bounding box center [215, 348] width 110 height 11
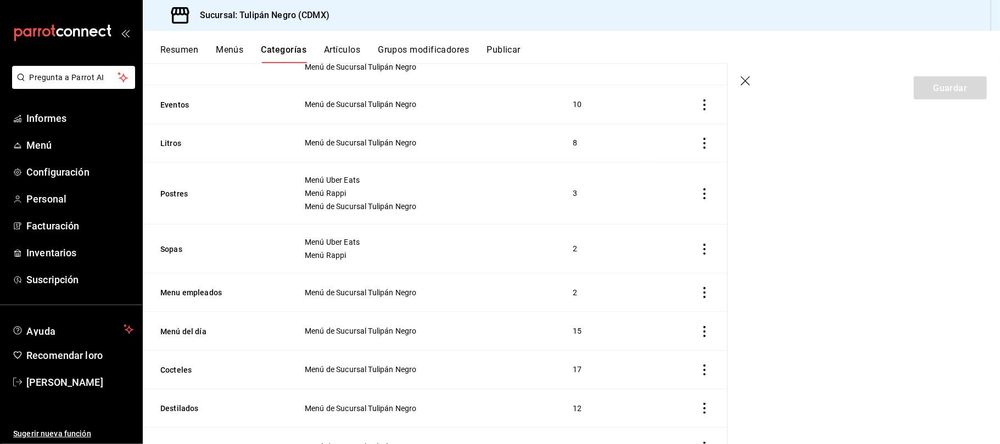
scroll to position [383, 0]
click at [183, 411] on button "Destilados" at bounding box center [215, 408] width 110 height 11
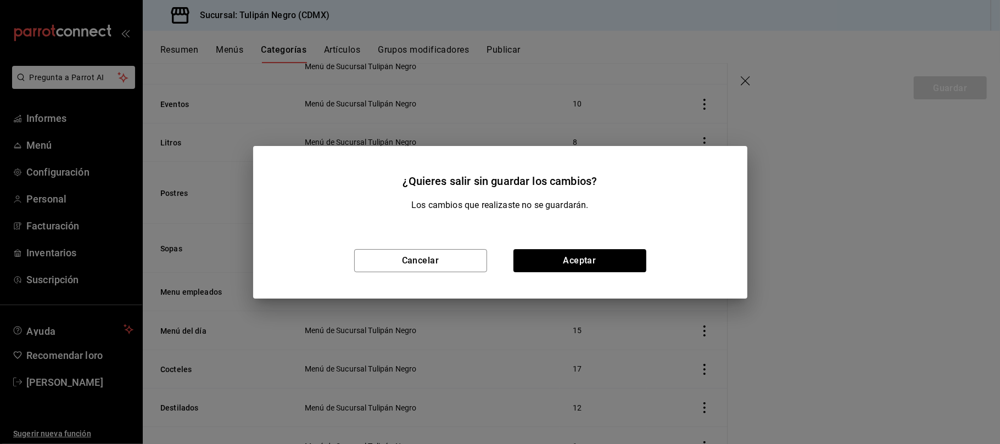
click at [183, 411] on div "¿Quieres salir sin guardar los cambios? Los cambios que realizaste no se guarda…" at bounding box center [500, 222] width 1000 height 444
click at [582, 257] on button "Aceptar" at bounding box center [579, 260] width 133 height 23
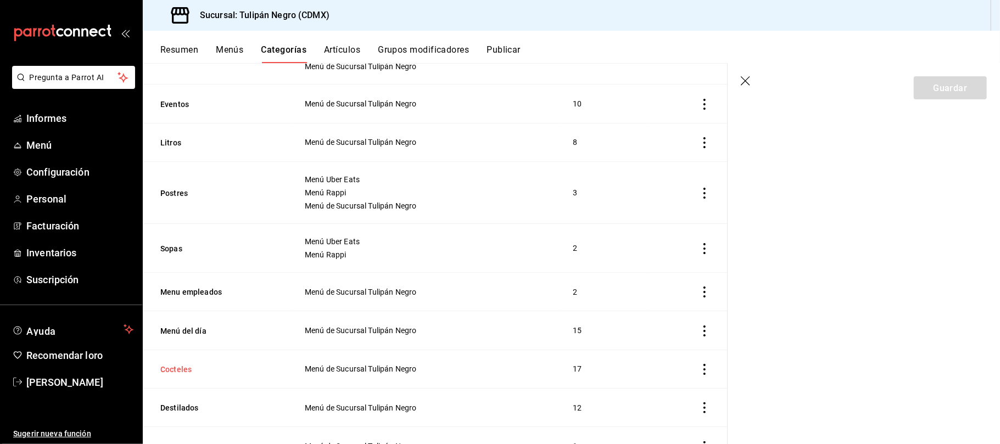
click at [183, 370] on button "Cocteles" at bounding box center [215, 369] width 110 height 11
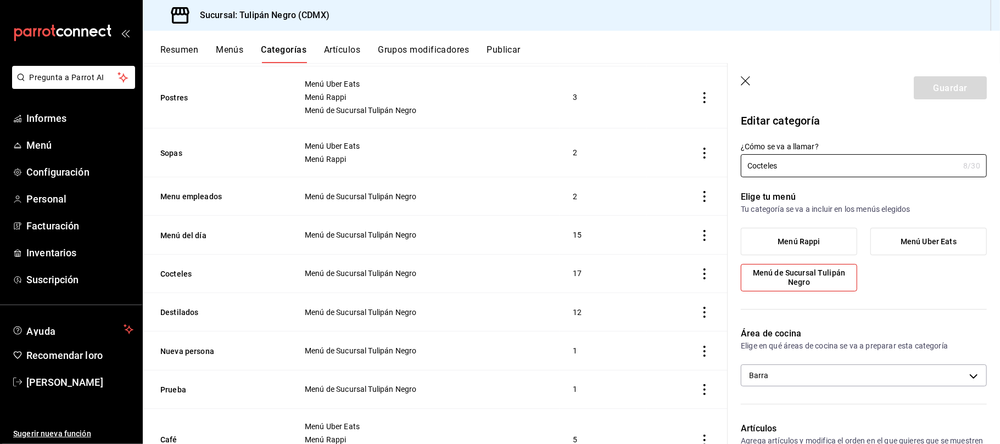
scroll to position [479, 0]
click at [189, 312] on button "Destilados" at bounding box center [215, 311] width 110 height 11
type input "2b315350-4312-482c-a14b-e154b0def5e7"
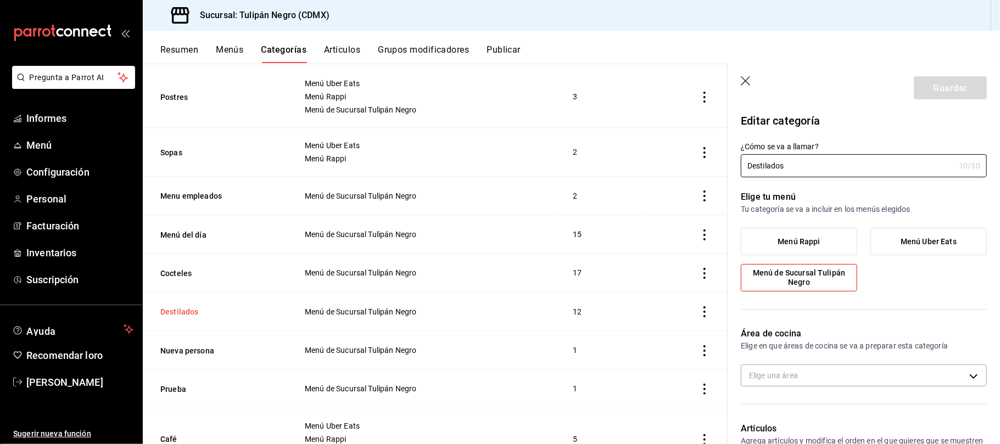
radio input "false"
radio input "true"
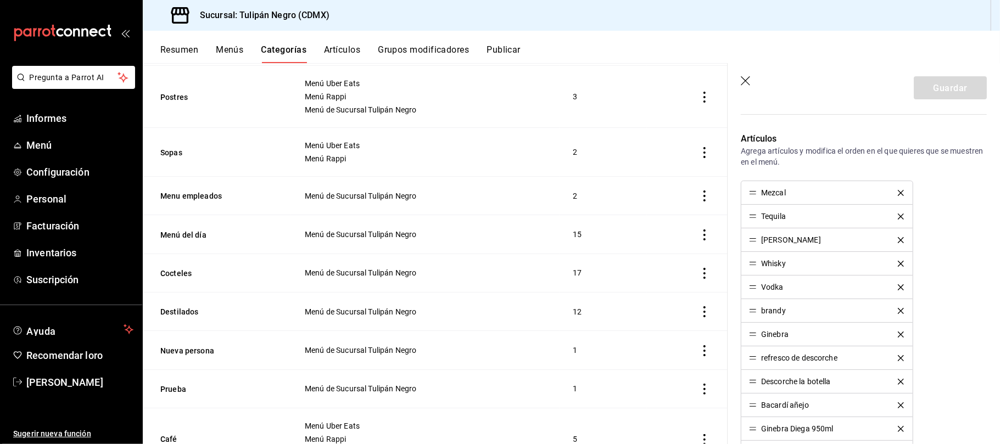
scroll to position [291, 0]
click at [771, 266] on font "Whisky" at bounding box center [773, 263] width 25 height 9
click at [755, 267] on li "Whisky" at bounding box center [826, 264] width 171 height 24
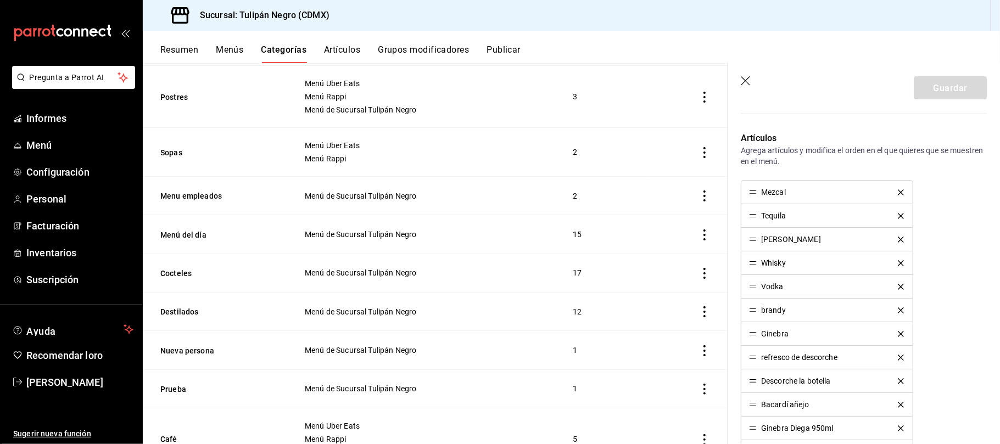
click at [758, 266] on div "Whisky" at bounding box center [767, 263] width 37 height 8
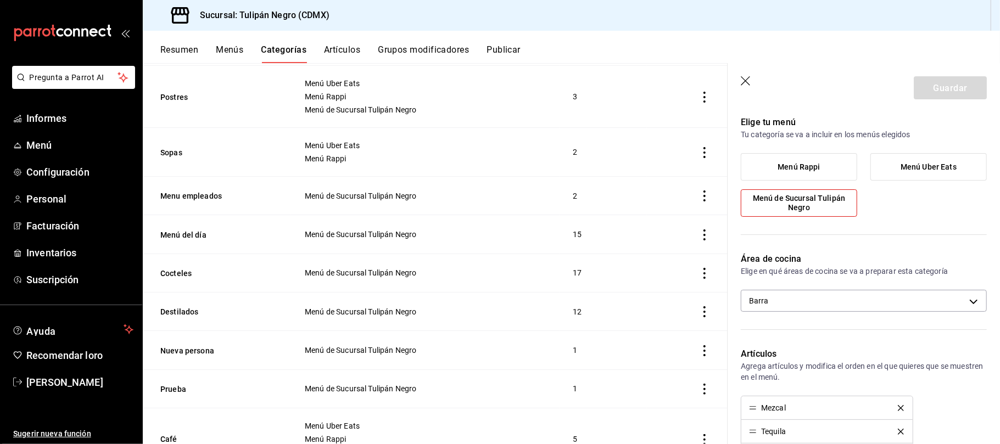
scroll to position [0, 0]
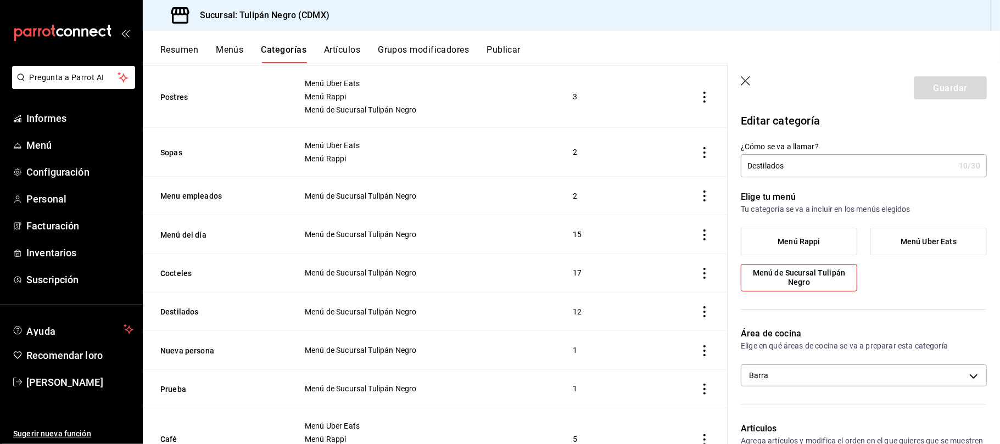
click at [822, 282] on span "Menú de Sucursal Tulipán Negro" at bounding box center [799, 278] width 100 height 19
click at [0, 0] on input "Menú de Sucursal Tulipán Negro" at bounding box center [0, 0] width 0 height 0
click at [822, 282] on span "Menú de Sucursal Tulipán Negro" at bounding box center [799, 278] width 100 height 19
click at [0, 0] on input "Menú de Sucursal Tulipán Negro" at bounding box center [0, 0] width 0 height 0
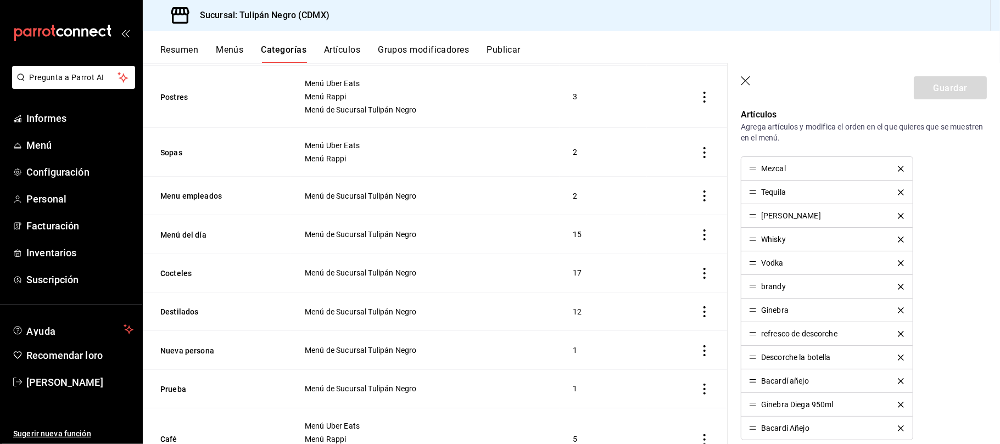
scroll to position [321, 0]
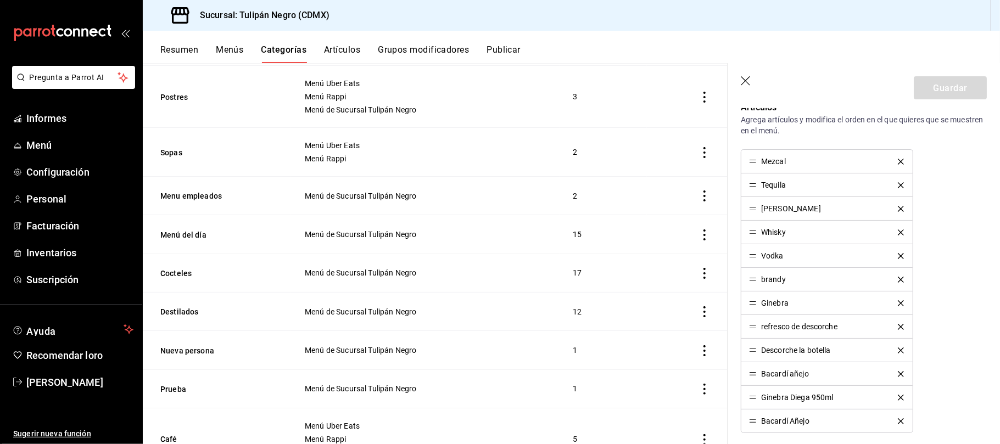
click at [771, 235] on font "Whisky" at bounding box center [773, 232] width 25 height 9
drag, startPoint x: 771, startPoint y: 235, endPoint x: 764, endPoint y: 228, distance: 9.3
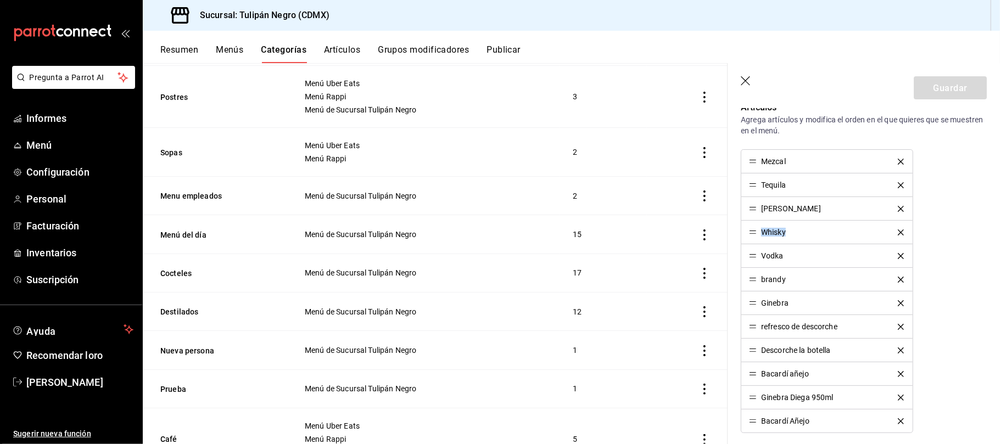
click at [764, 228] on font "Whisky" at bounding box center [773, 232] width 25 height 9
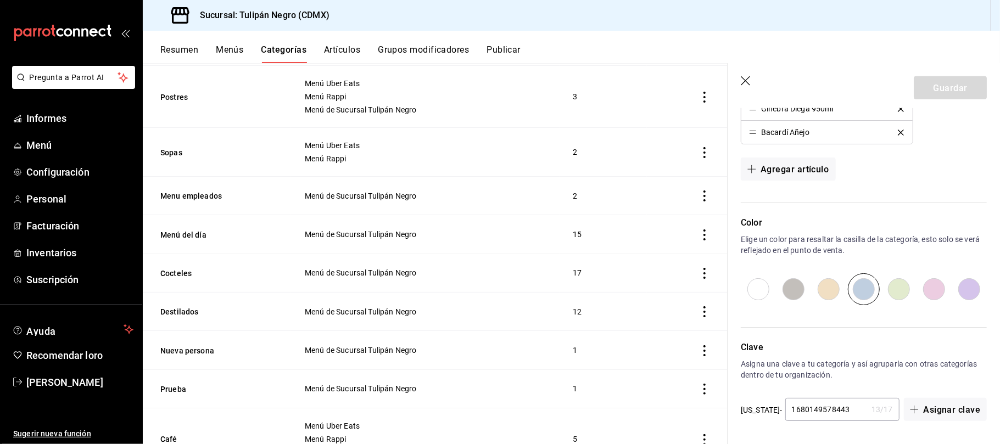
scroll to position [0, 0]
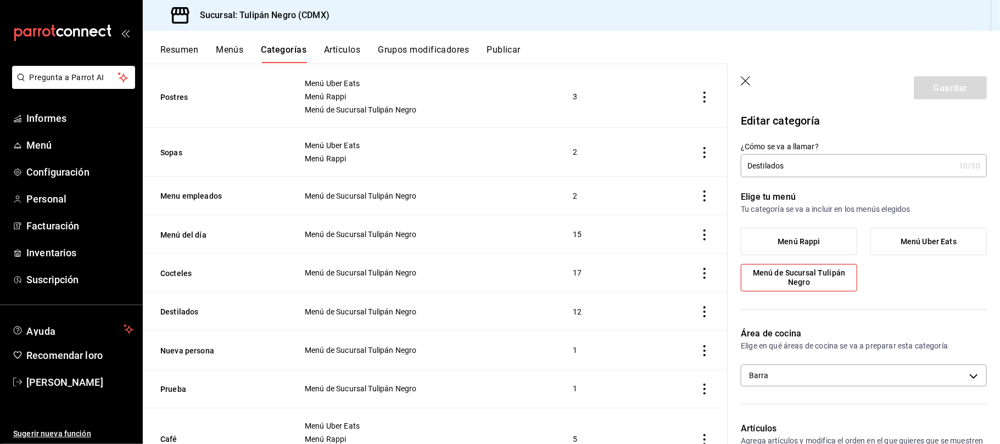
click at [858, 159] on input "Destilados" at bounding box center [848, 166] width 214 height 22
click at [844, 168] on input "Destilados" at bounding box center [848, 166] width 214 height 22
type input "Destilados"
click at [939, 82] on font "Guardar" at bounding box center [950, 87] width 34 height 10
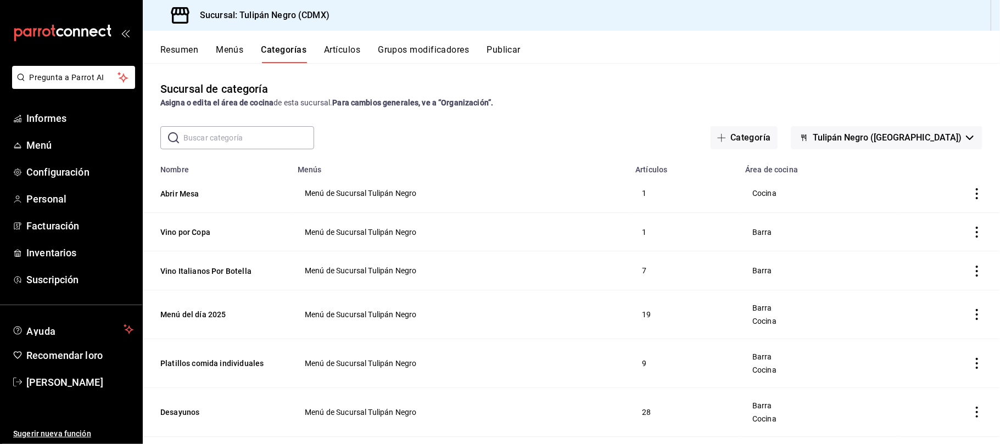
click at [276, 138] on input "text" at bounding box center [248, 138] width 131 height 22
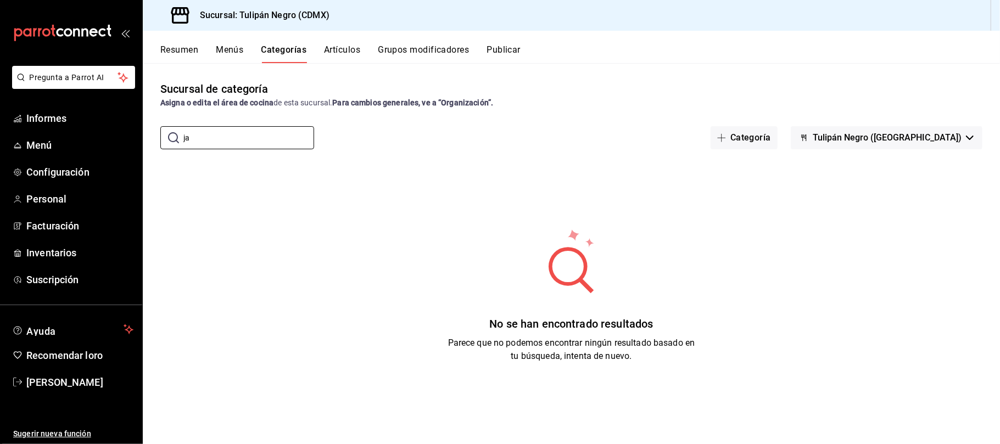
type input "j"
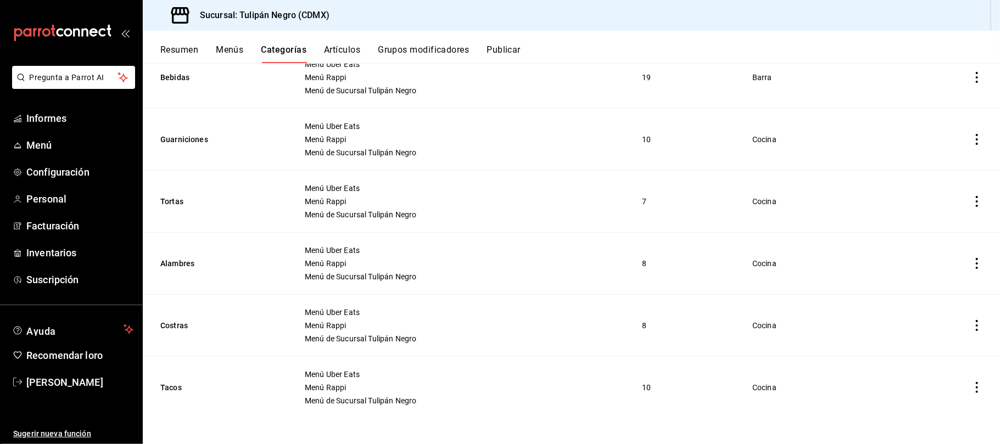
scroll to position [1046, 0]
click at [353, 43] on div "Resumen Menús Categorías Artículos Grupos modificadores Publicar" at bounding box center [571, 47] width 857 height 32
click at [341, 46] on font "Artículos" at bounding box center [342, 49] width 36 height 10
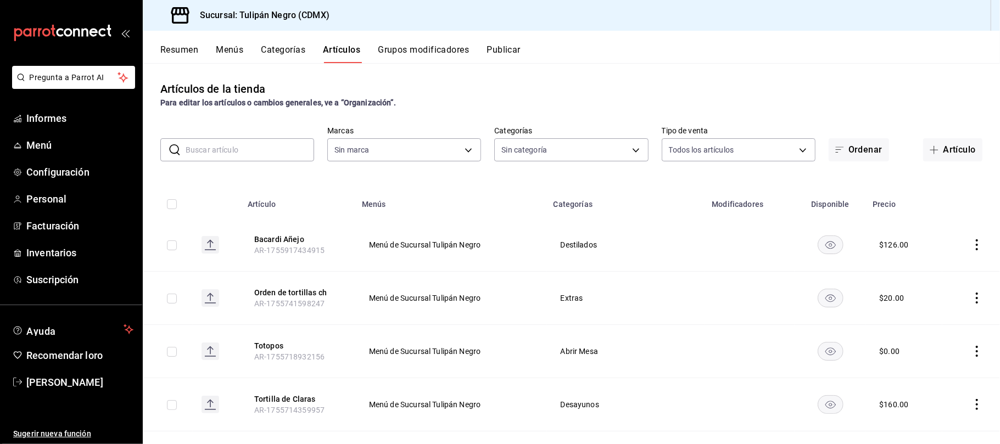
type input "02b478a3-6360-4822-a852-509f8d1e5124"
type input "7e9e007c-ebc9-45b2-8b13-0394ee6686bd,0b5aab52-02e1-4119-9acc-a791c5527926,4c5dc…"
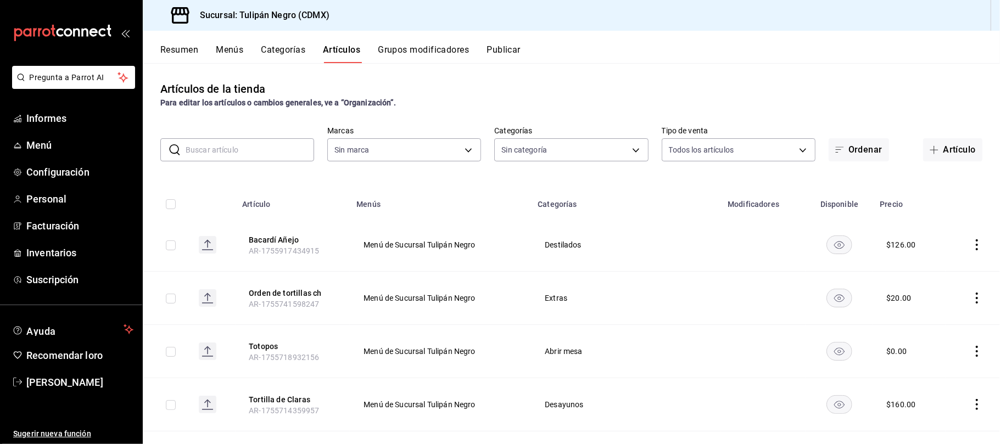
click at [258, 143] on input "text" at bounding box center [250, 150] width 129 height 22
type input "jack"
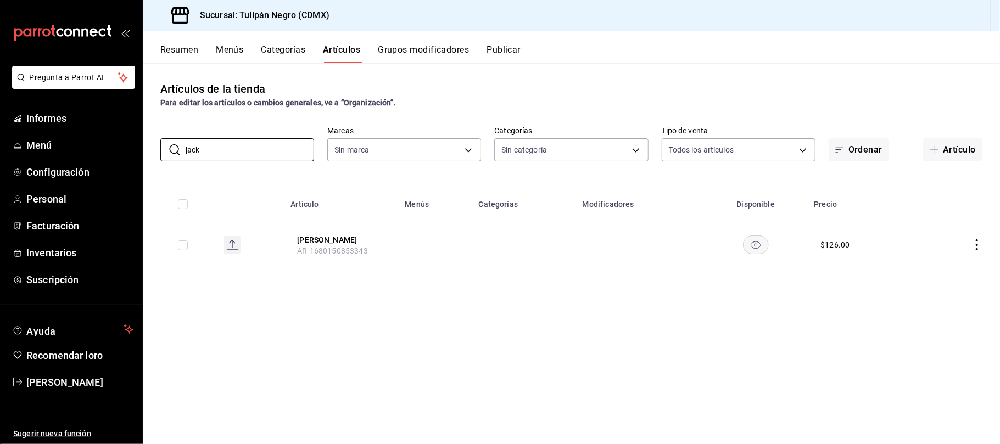
click at [975, 246] on icon "comportamiento" at bounding box center [976, 244] width 11 height 11
click at [945, 266] on font "Editar" at bounding box center [940, 270] width 21 height 9
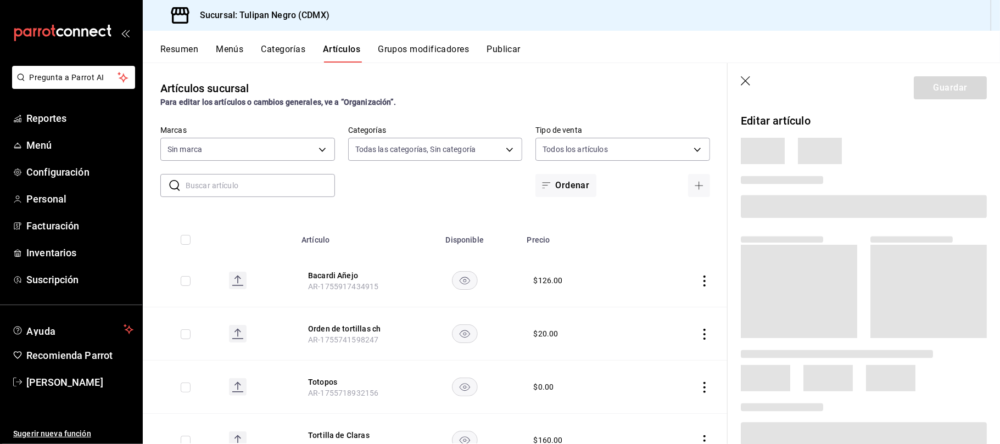
type input "7e9e007c-ebc9-45b2-8b13-0394ee6686bd,0b5aab52-02e1-4119-9acc-a791c5527926,4c5dc…"
type input "02b478a3-6360-4822-a852-509f8d1e5124"
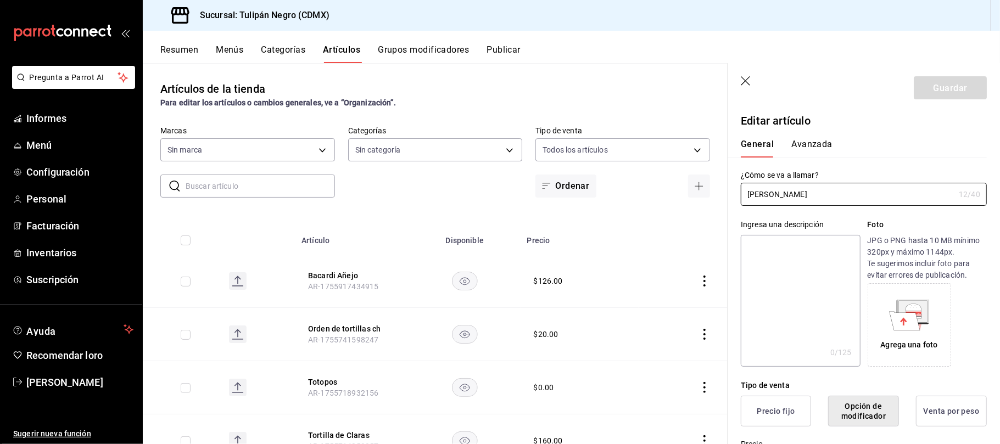
type input "$126.00"
click at [848, 194] on input "[PERSON_NAME]" at bounding box center [850, 195] width 218 height 22
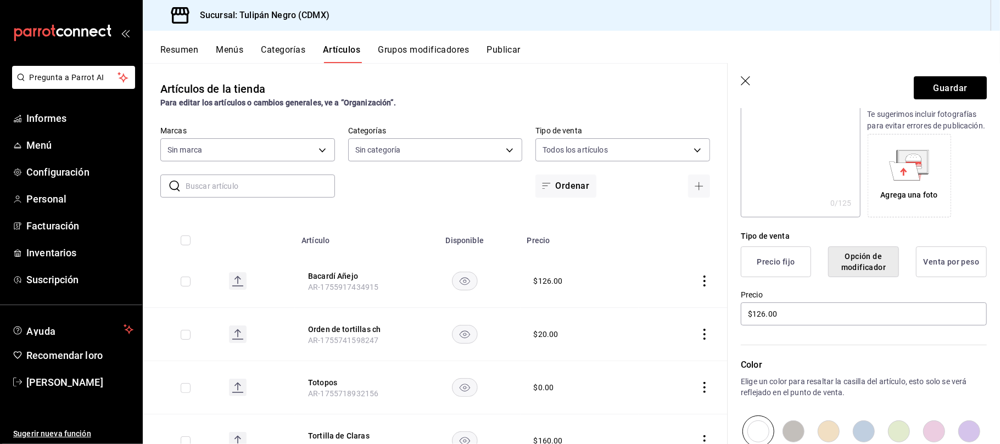
scroll to position [149, 0]
type input "[PERSON_NAME]"
click at [859, 266] on font "Opción de modificador" at bounding box center [863, 262] width 44 height 19
click at [784, 267] on font "Precio fijo" at bounding box center [776, 262] width 38 height 9
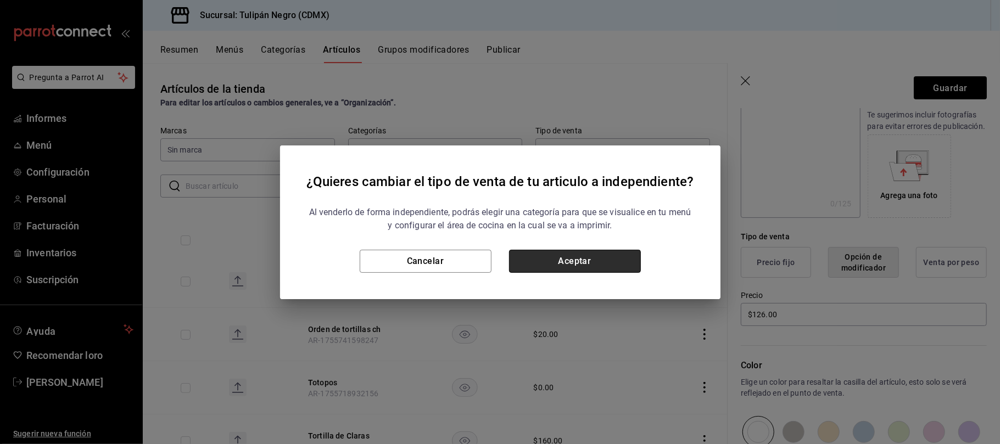
click at [623, 260] on button "Aceptar" at bounding box center [575, 261] width 132 height 23
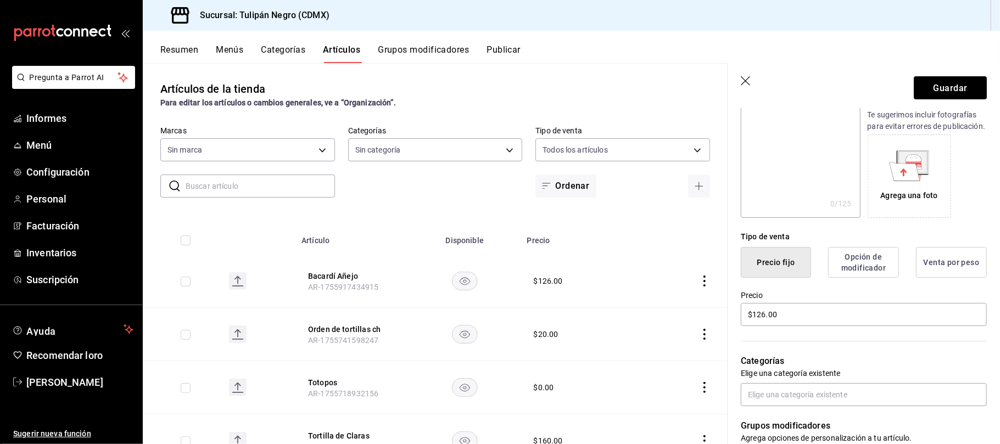
click at [623, 260] on td "$ 126.00" at bounding box center [580, 281] width 118 height 53
click at [933, 82] on font "Guardar" at bounding box center [950, 87] width 34 height 10
